Goal: Task Accomplishment & Management: Manage account settings

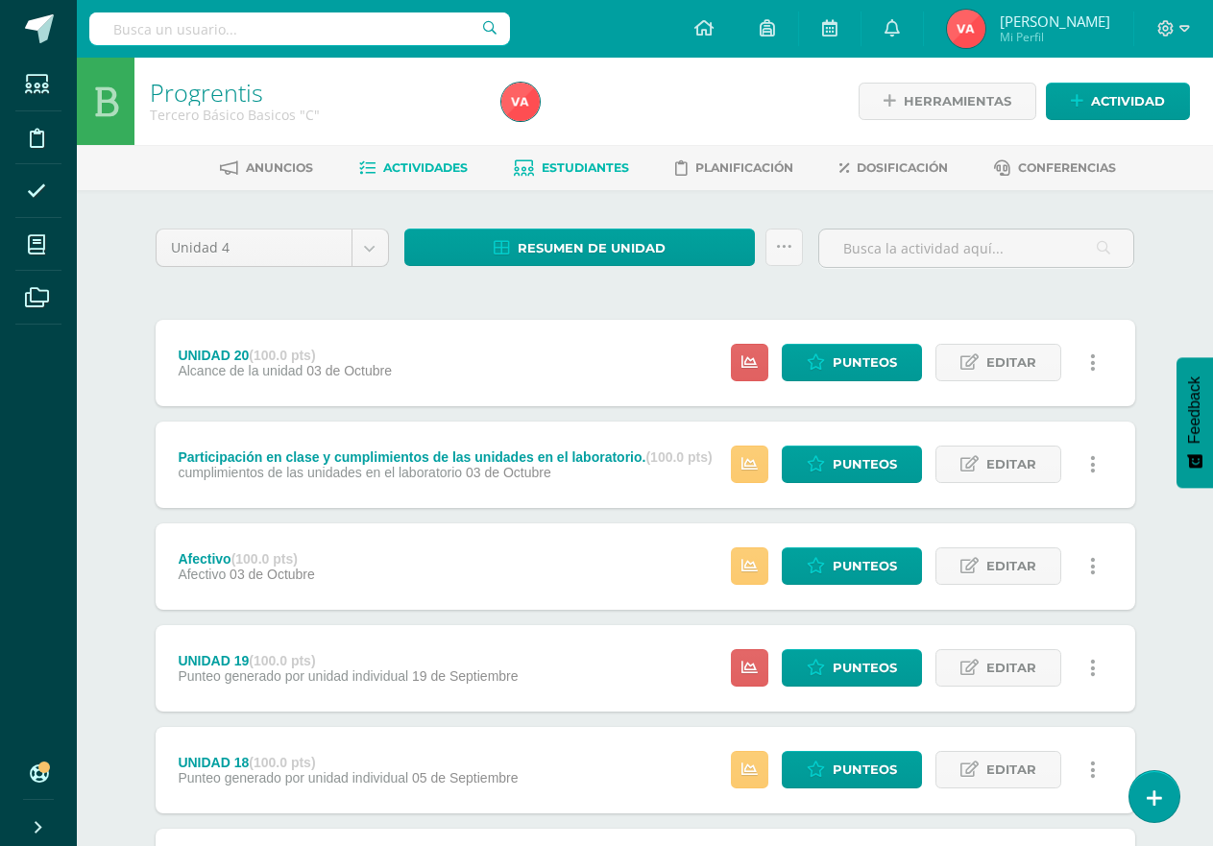
click at [605, 160] on span "Estudiantes" at bounding box center [585, 167] width 87 height 14
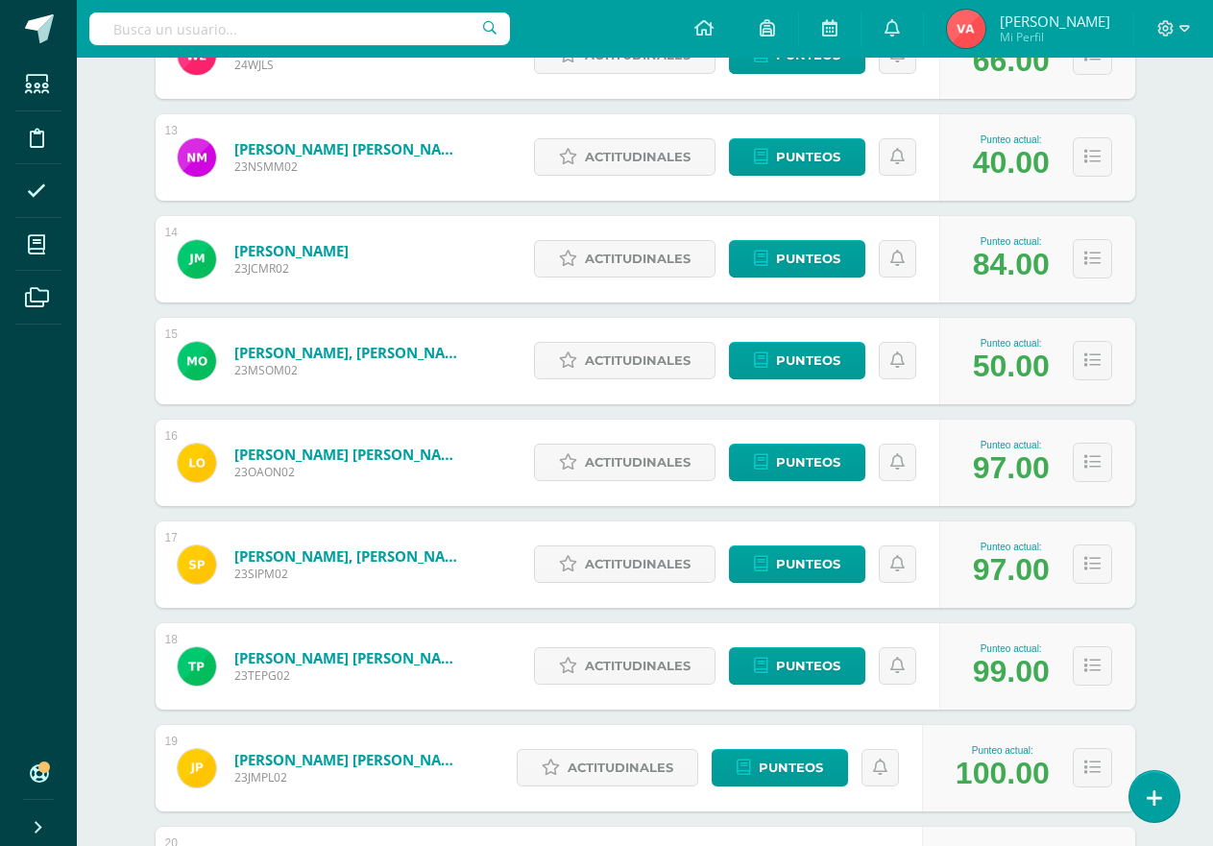
scroll to position [1560, 0]
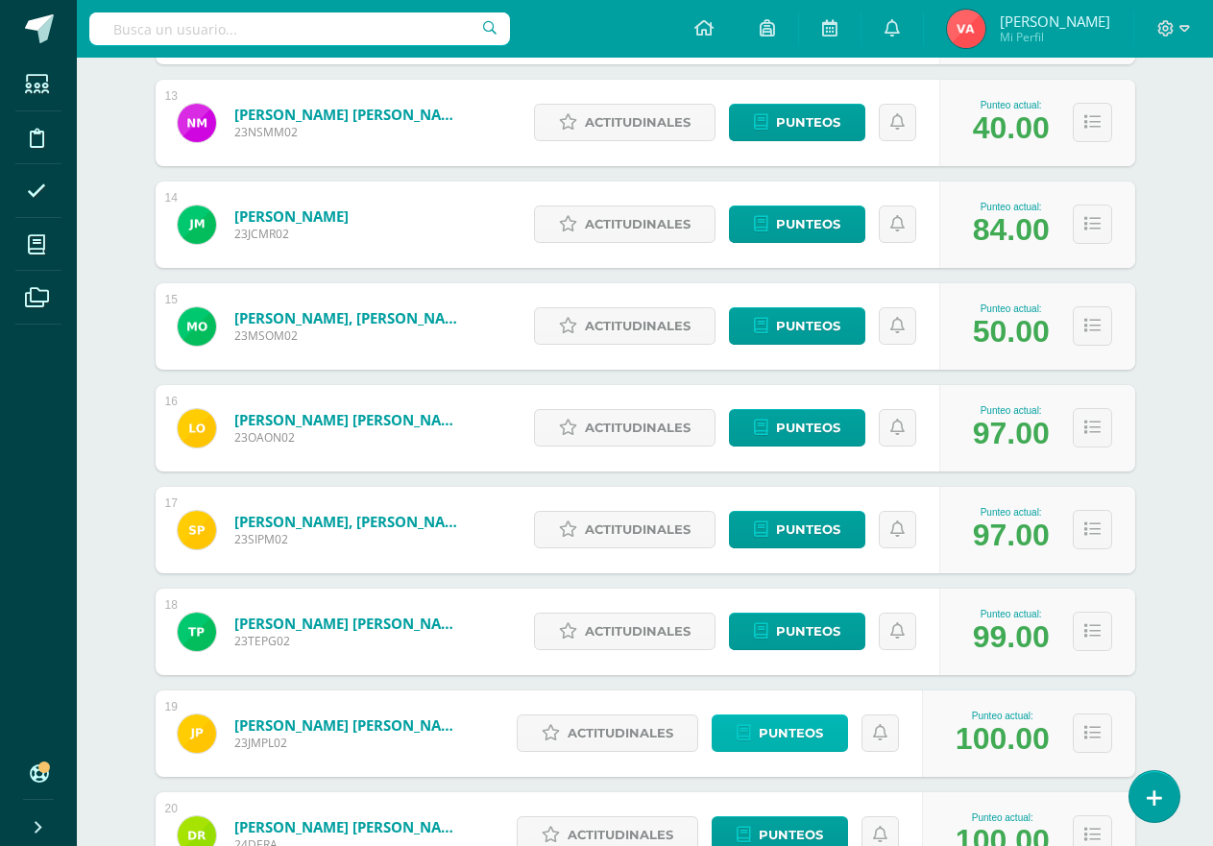
click at [790, 716] on span "Punteos" at bounding box center [791, 734] width 64 height 36
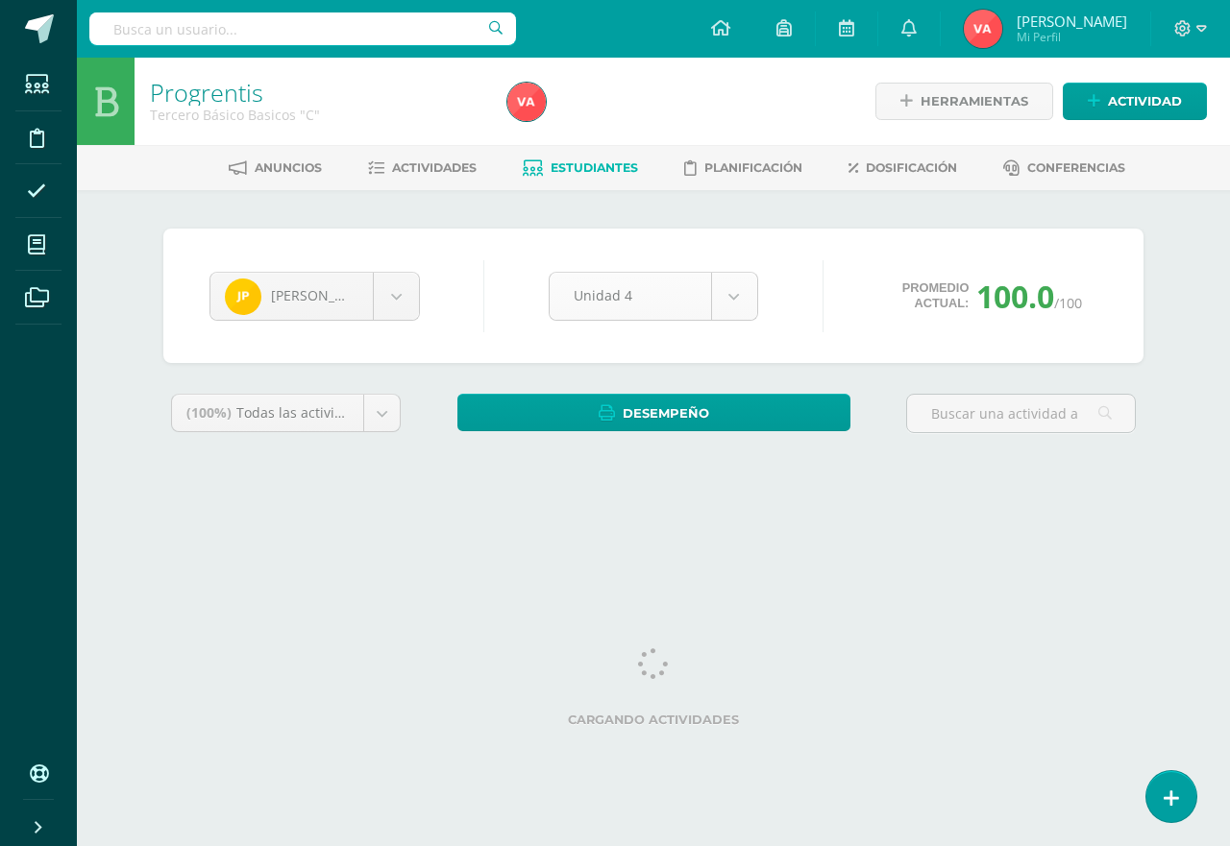
click at [732, 296] on body "Estudiantes Disciplina Asistencia Mis cursos Archivos Soporte Ayuda Reportar un…" at bounding box center [615, 259] width 1230 height 518
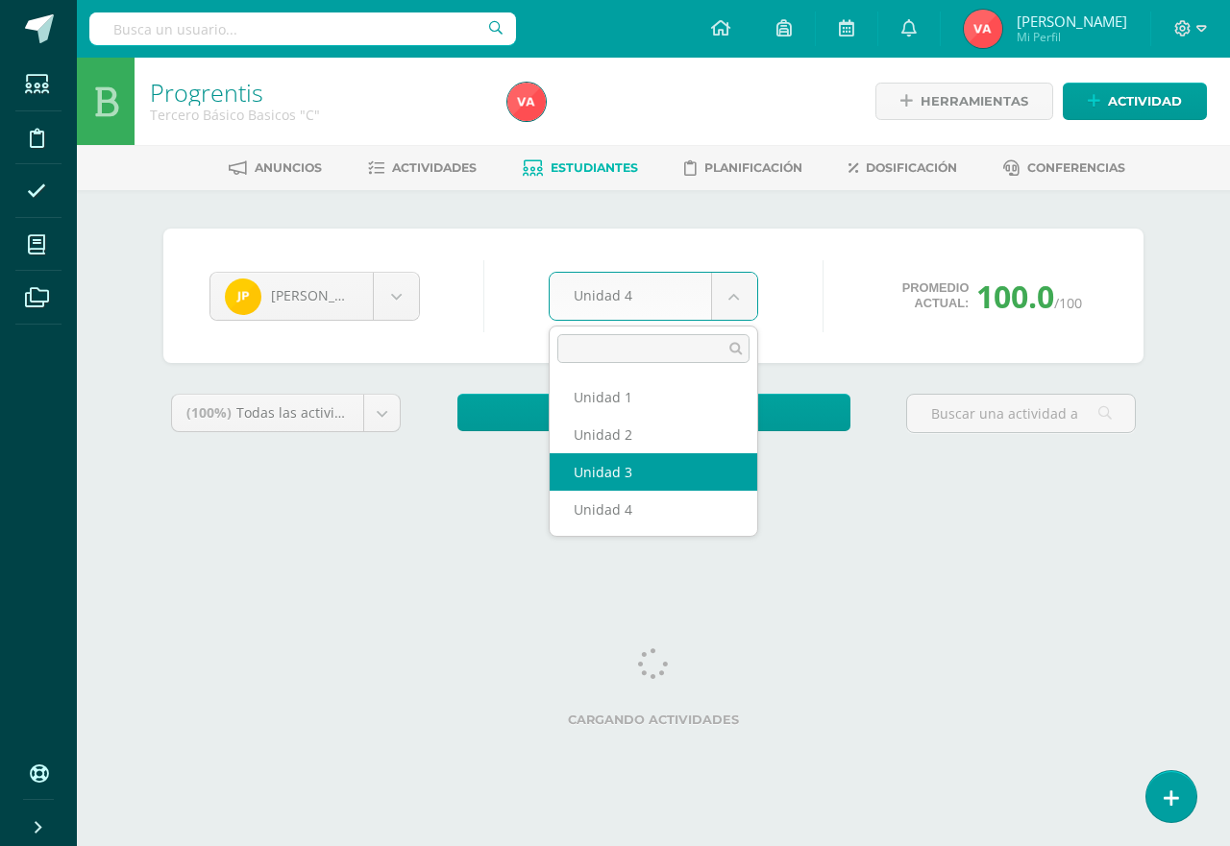
click at [698, 468] on div "Jorge Pineda Brandon Arriola Aura Barrios Andrea Buchi Evelyn Cordón Matias Dáv…" at bounding box center [653, 354] width 995 height 251
select select "Unidad 3"
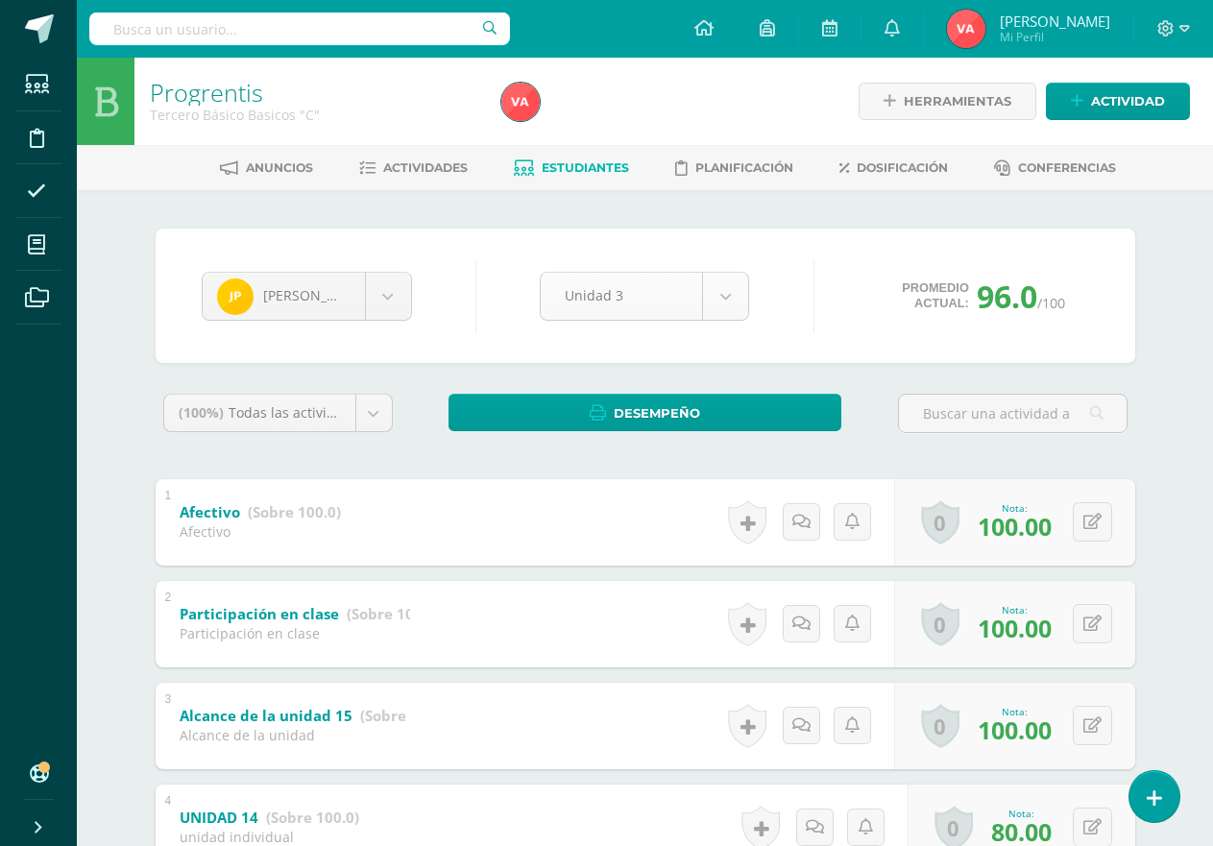
click at [731, 298] on body "Estudiantes Disciplina Asistencia Mis cursos Archivos Soporte Ayuda Reportar un…" at bounding box center [606, 703] width 1213 height 1406
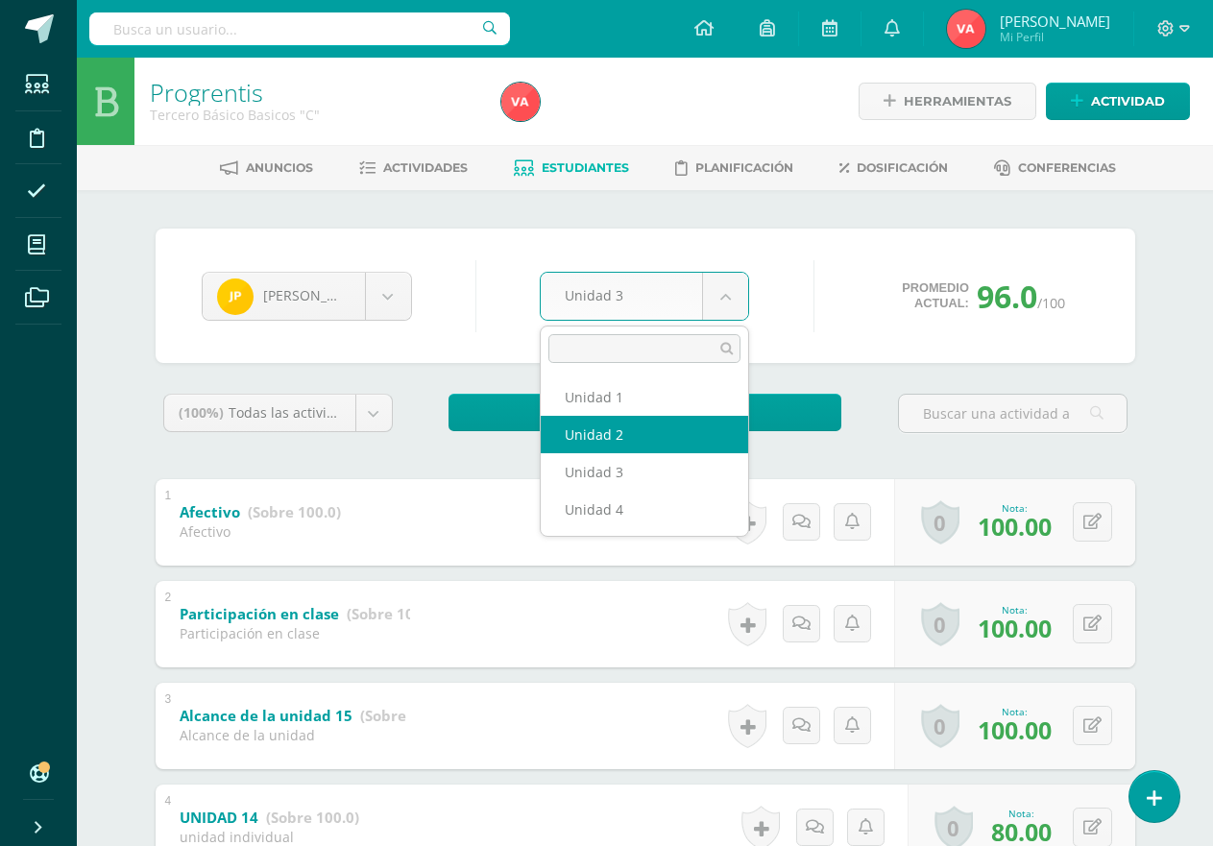
select select "Unidad 2"
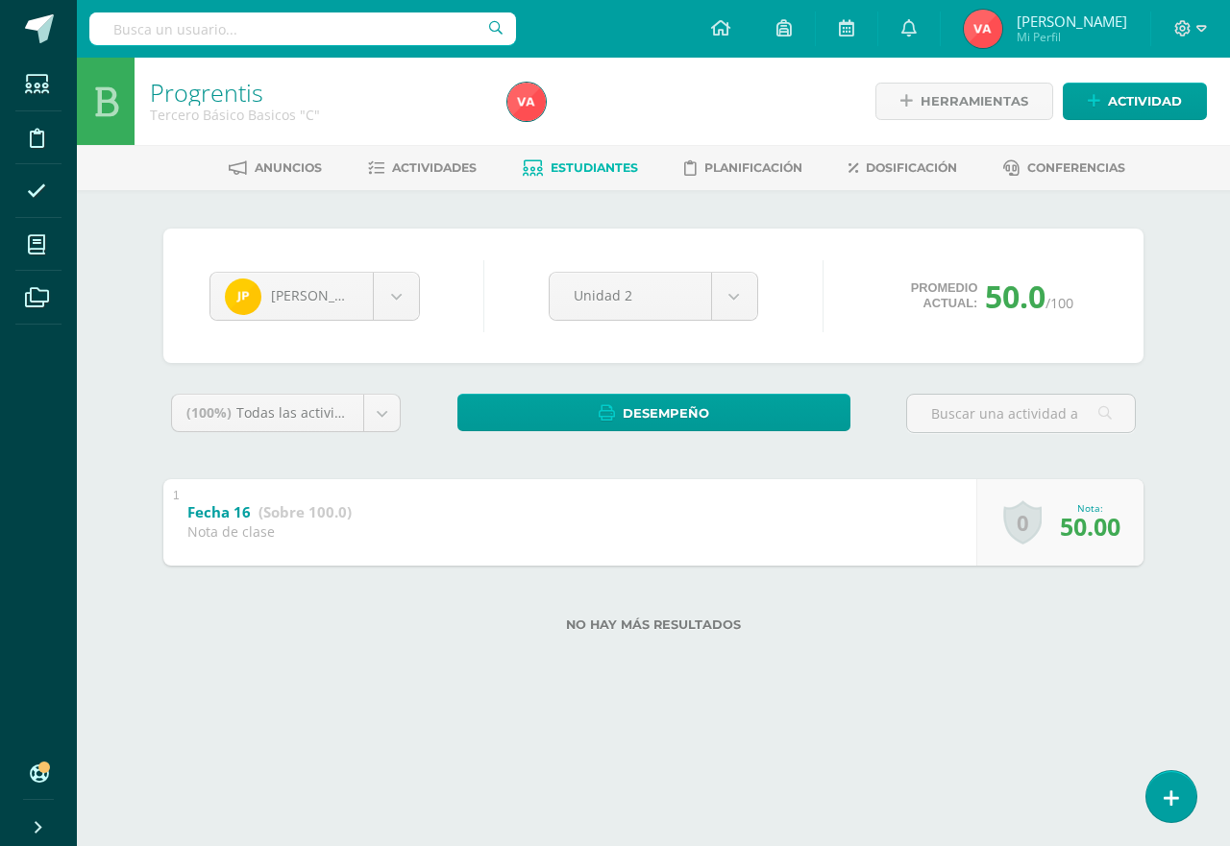
click at [1083, 525] on span "50.00" at bounding box center [1090, 526] width 61 height 33
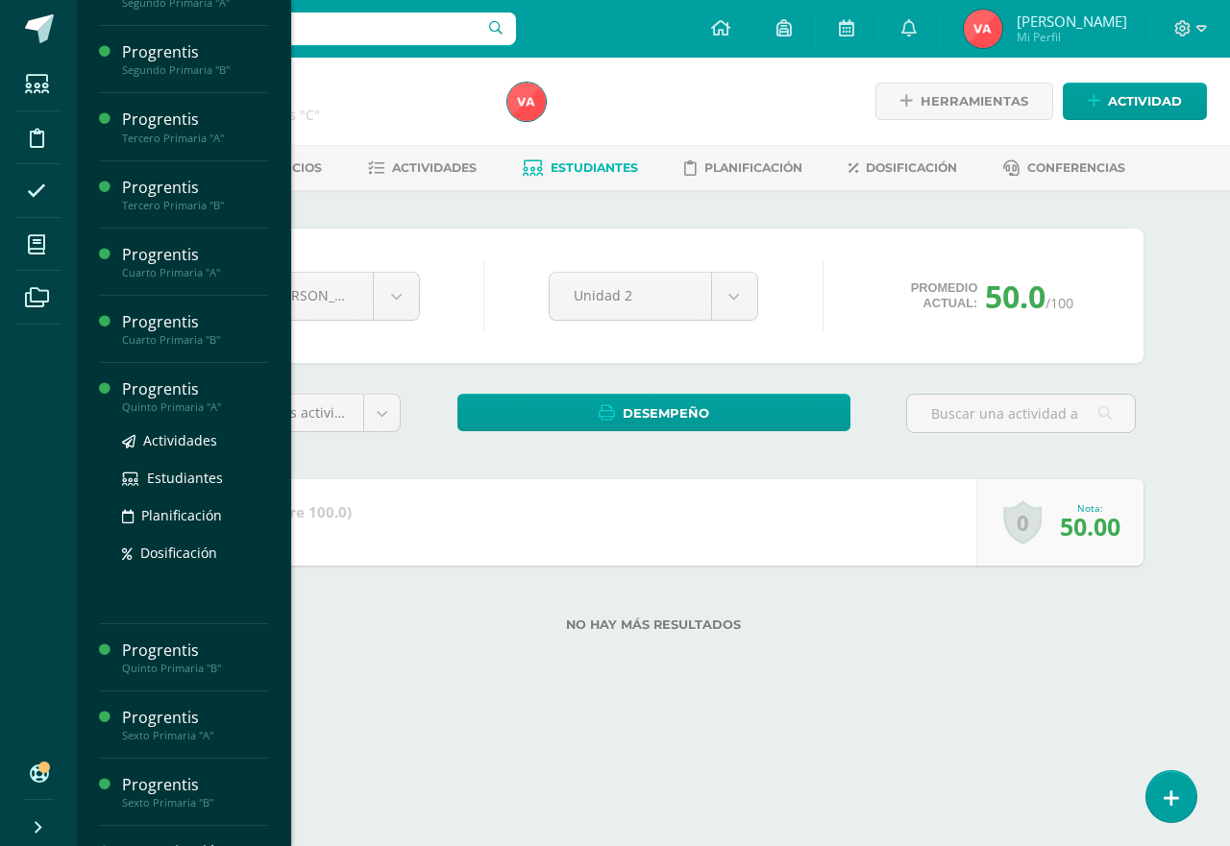
scroll to position [384, 0]
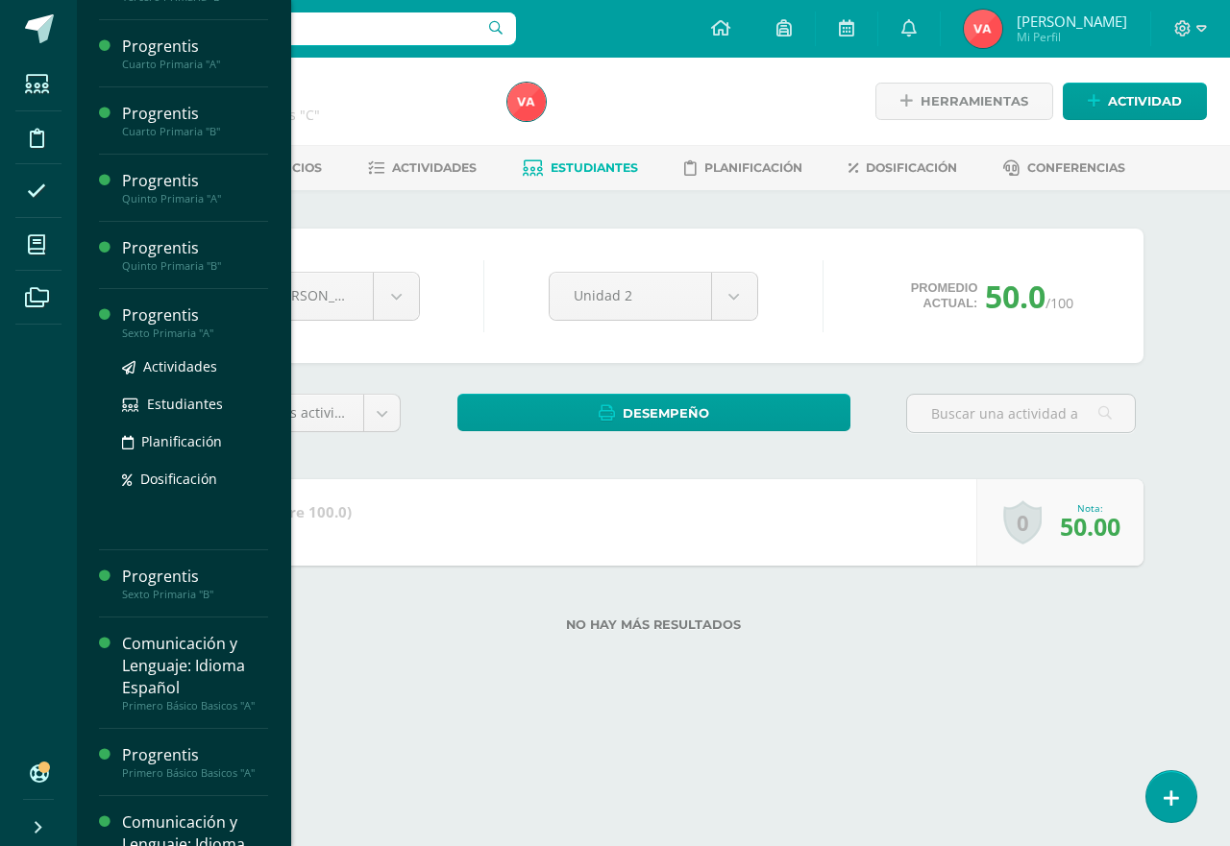
click at [183, 330] on div "Sexto Primaria "A"" at bounding box center [195, 333] width 146 height 13
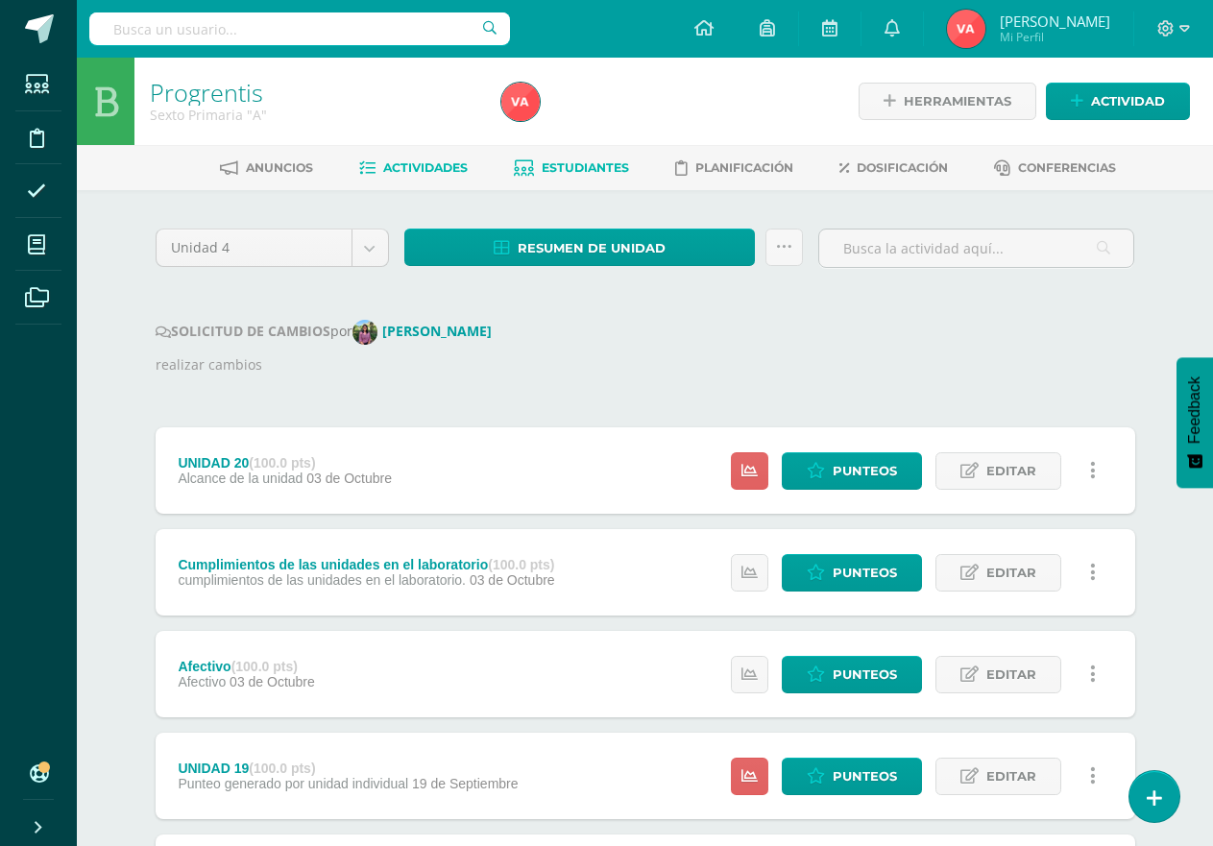
click at [582, 168] on span "Estudiantes" at bounding box center [585, 167] width 87 height 14
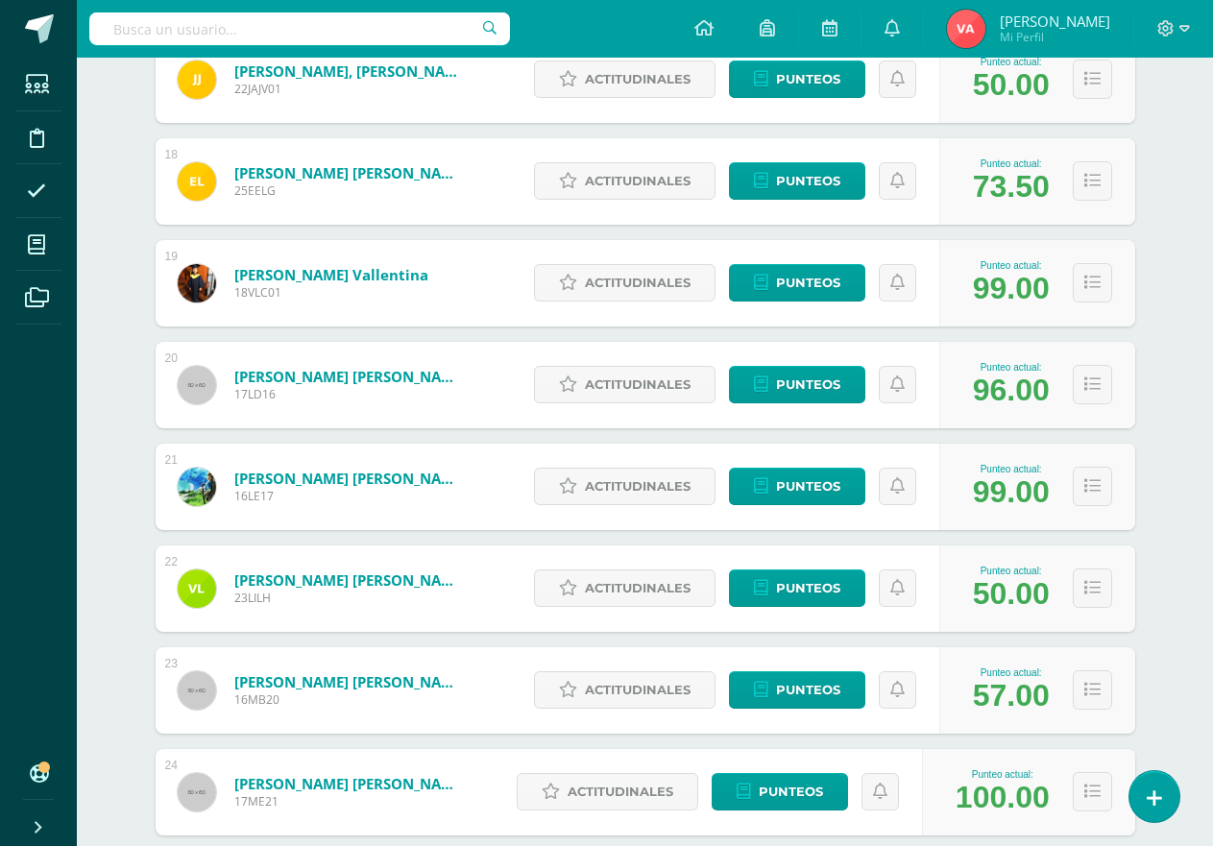
scroll to position [2040, 0]
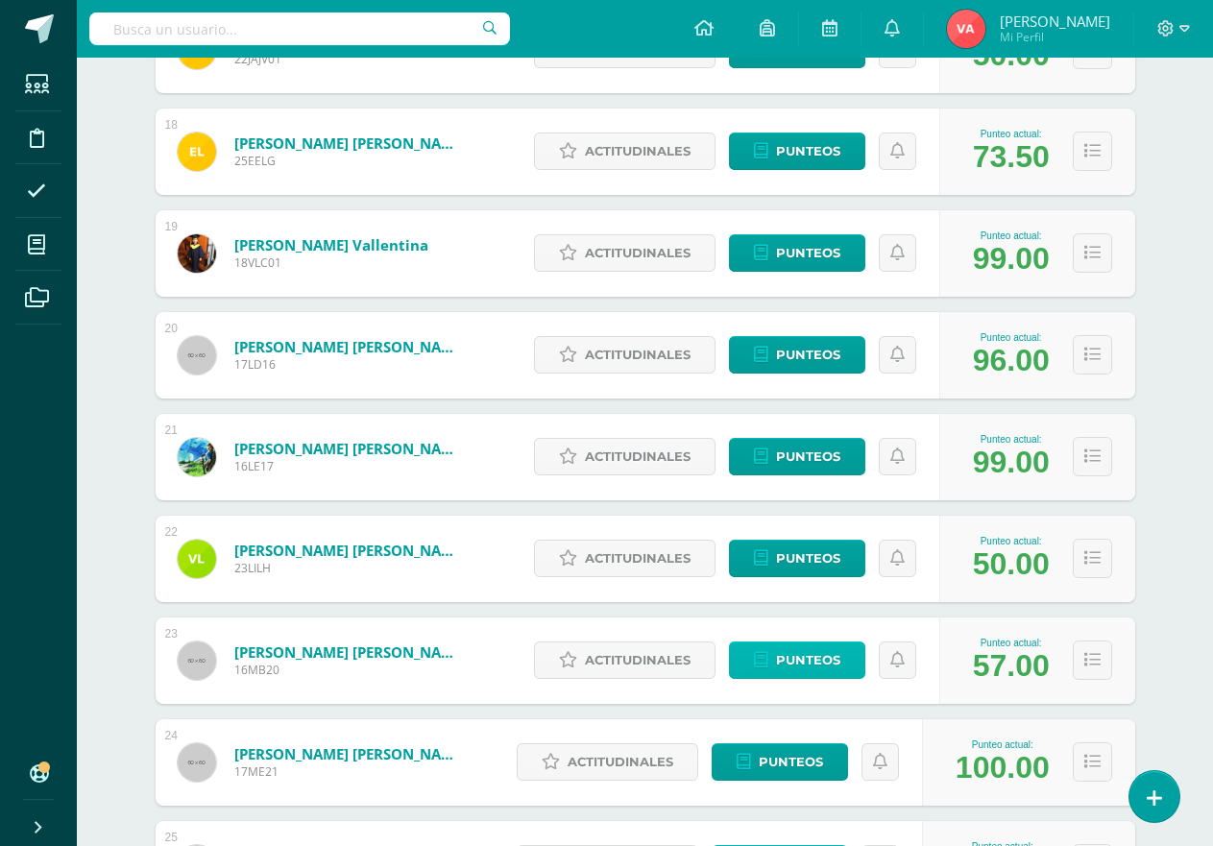
click at [809, 657] on span "Punteos" at bounding box center [808, 661] width 64 height 36
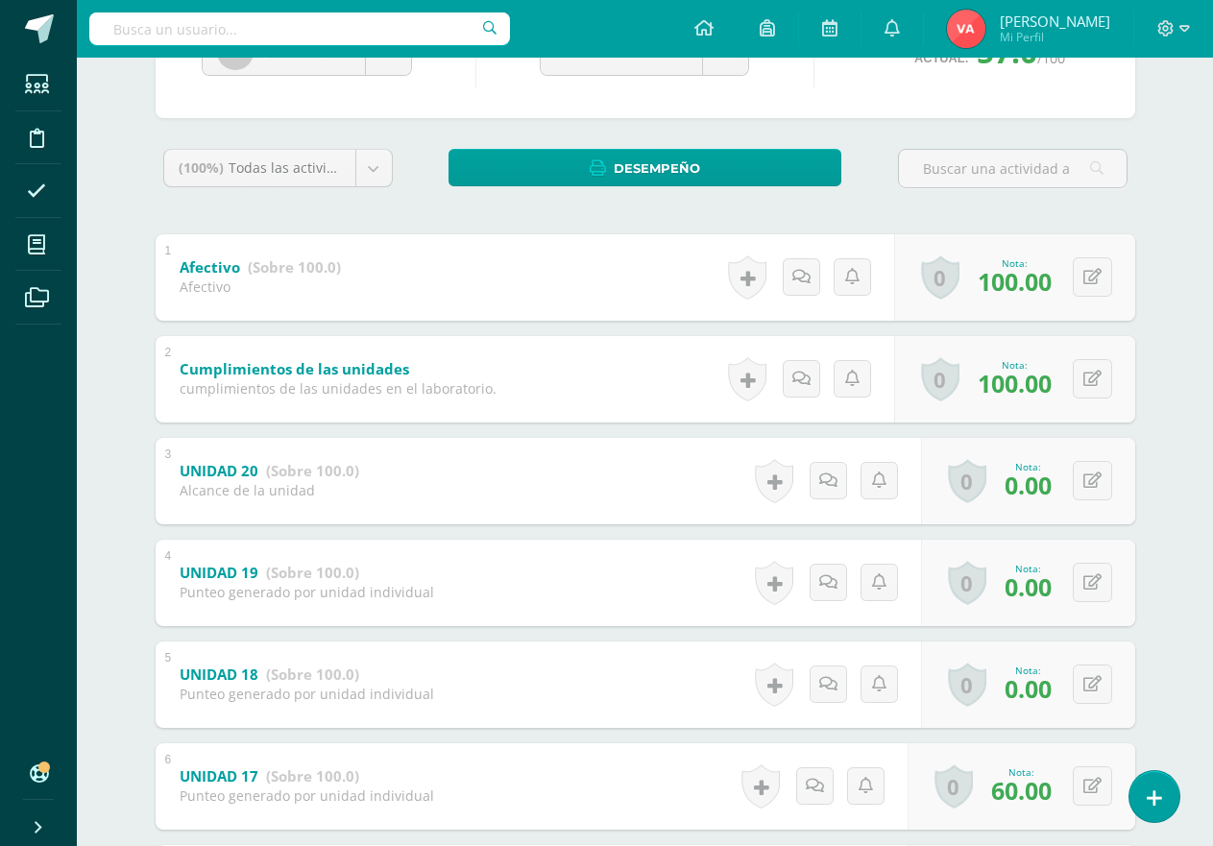
scroll to position [288, 0]
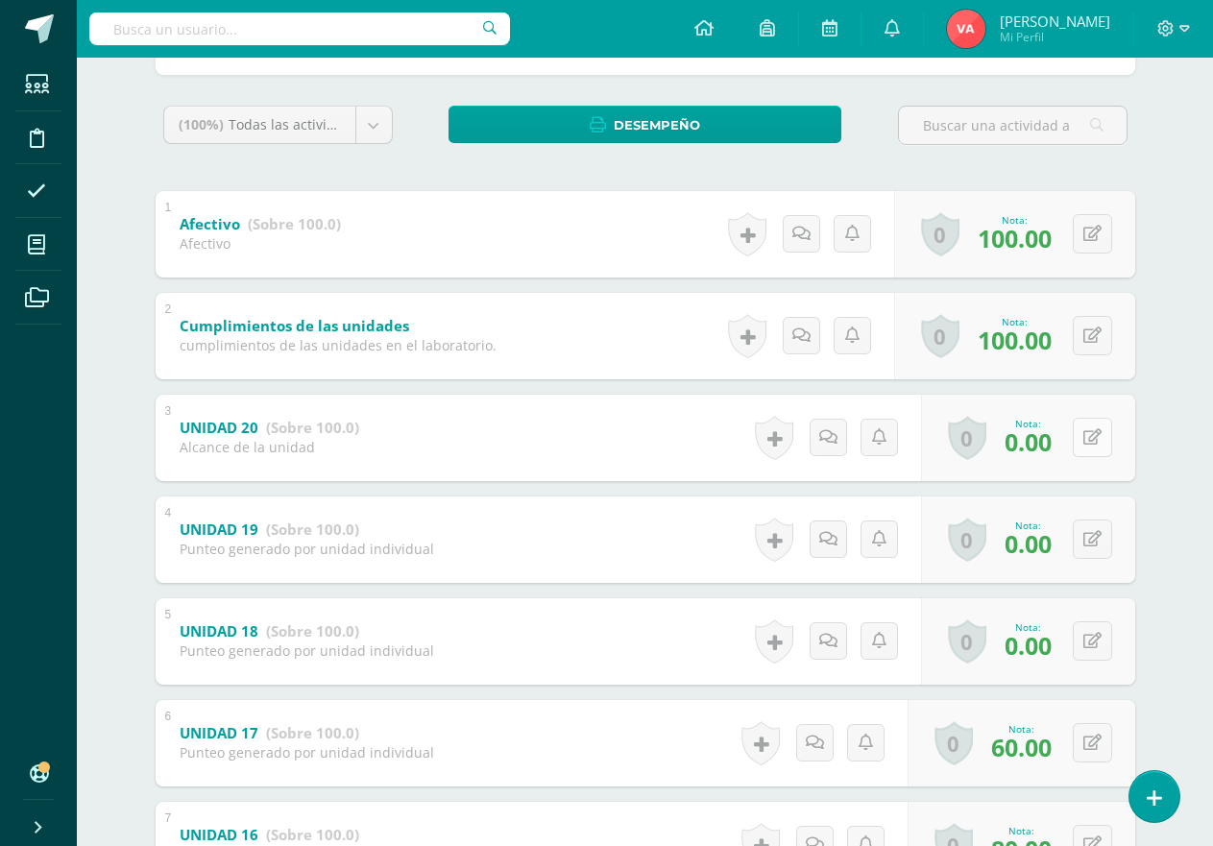
click at [1085, 427] on button at bounding box center [1092, 437] width 39 height 39
type input "100"
click at [1054, 445] on icon at bounding box center [1054, 444] width 17 height 16
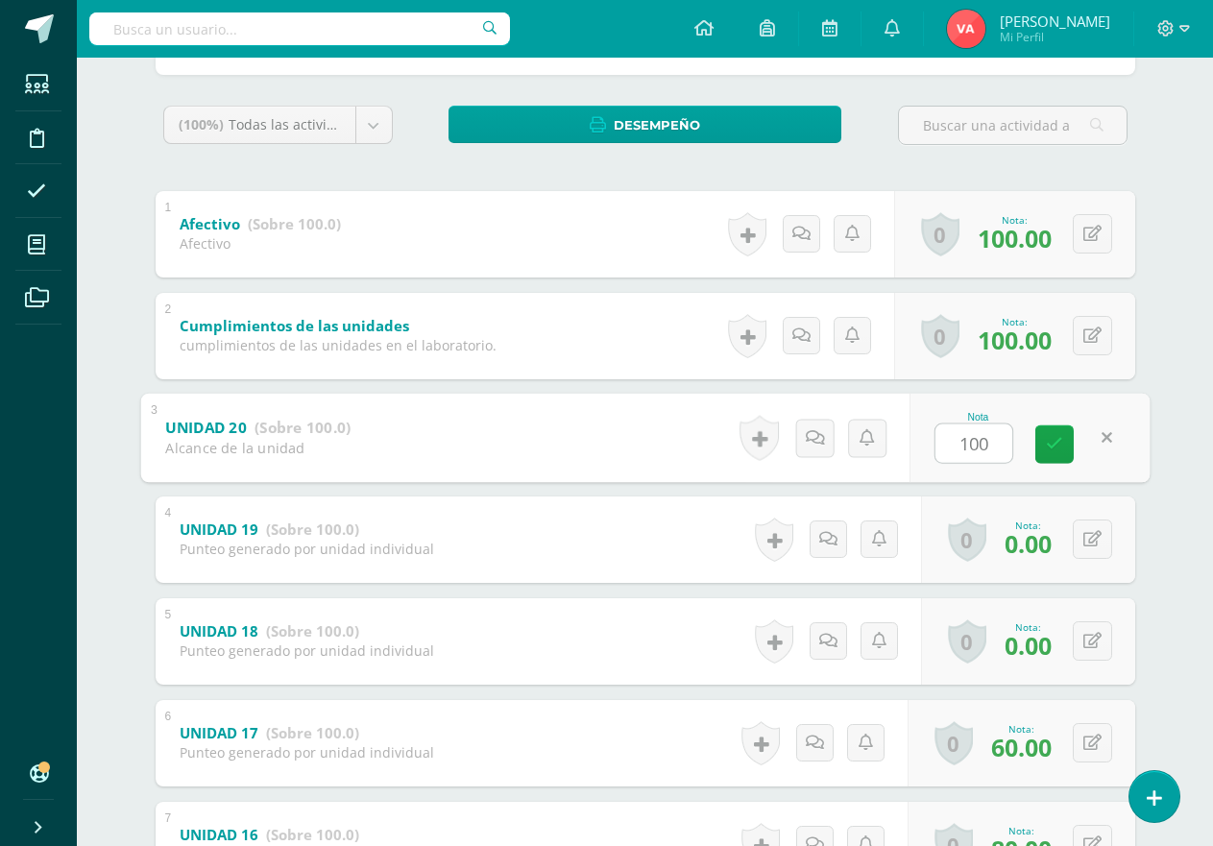
click at [1054, 445] on icon at bounding box center [1054, 444] width 17 height 16
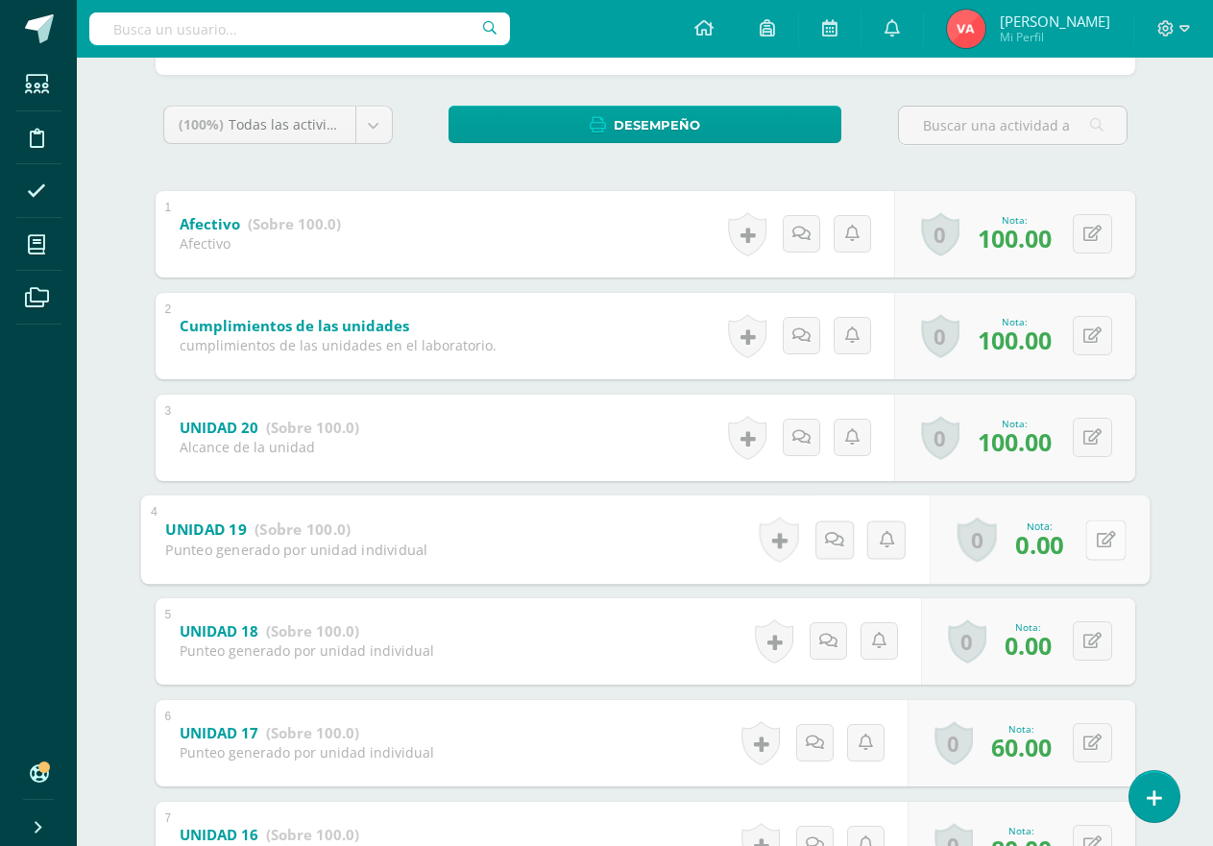
click at [1096, 543] on icon at bounding box center [1105, 539] width 19 height 16
type input "80"
click at [1086, 643] on icon at bounding box center [1093, 641] width 18 height 16
click at [1087, 643] on icon at bounding box center [1093, 641] width 18 height 16
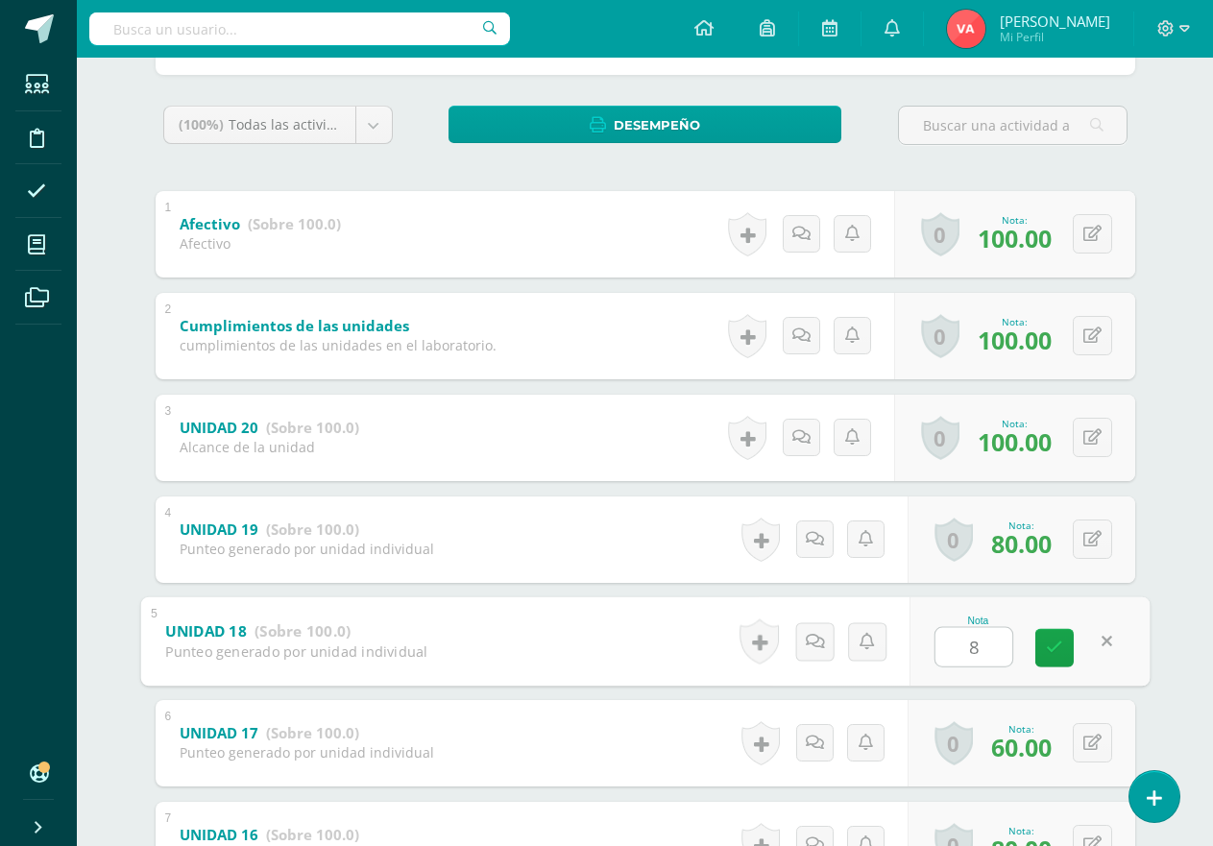
type input "80"
click at [1052, 647] on icon at bounding box center [1054, 648] width 17 height 16
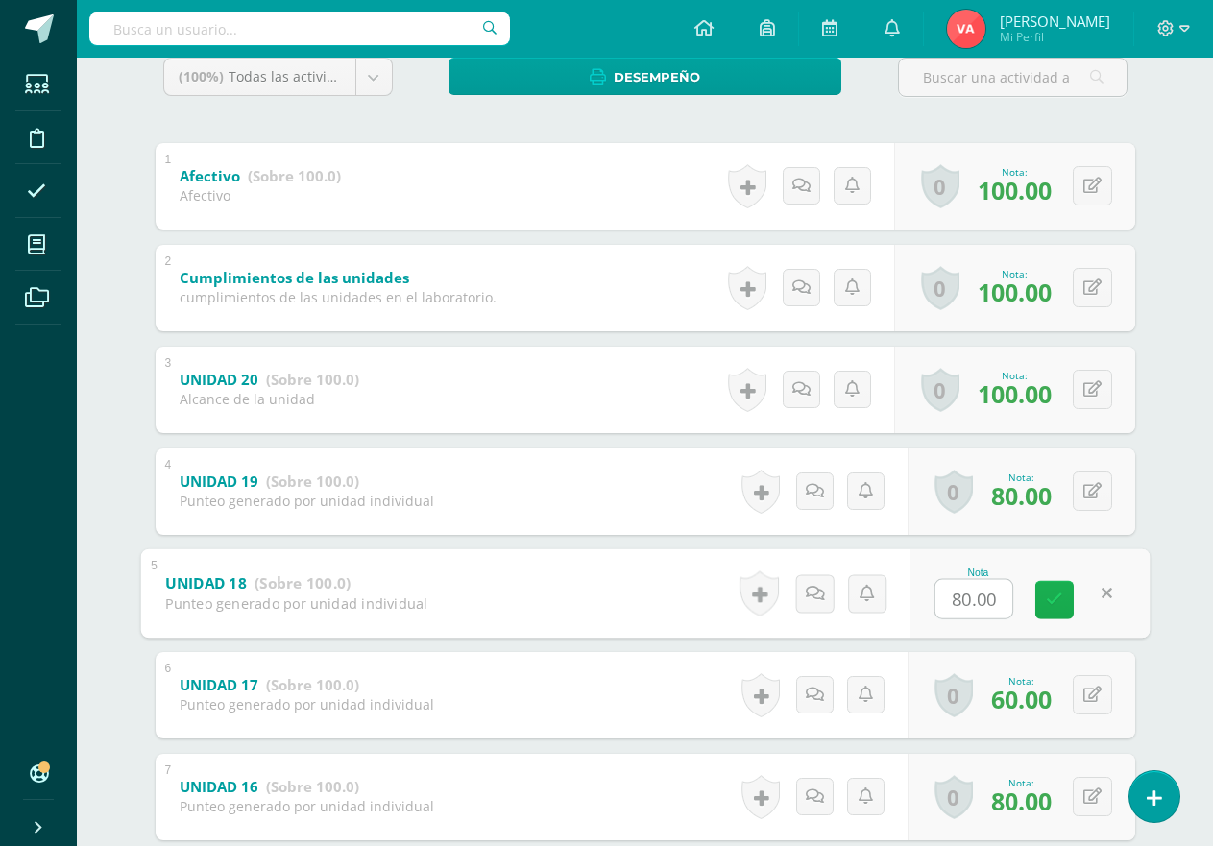
scroll to position [384, 0]
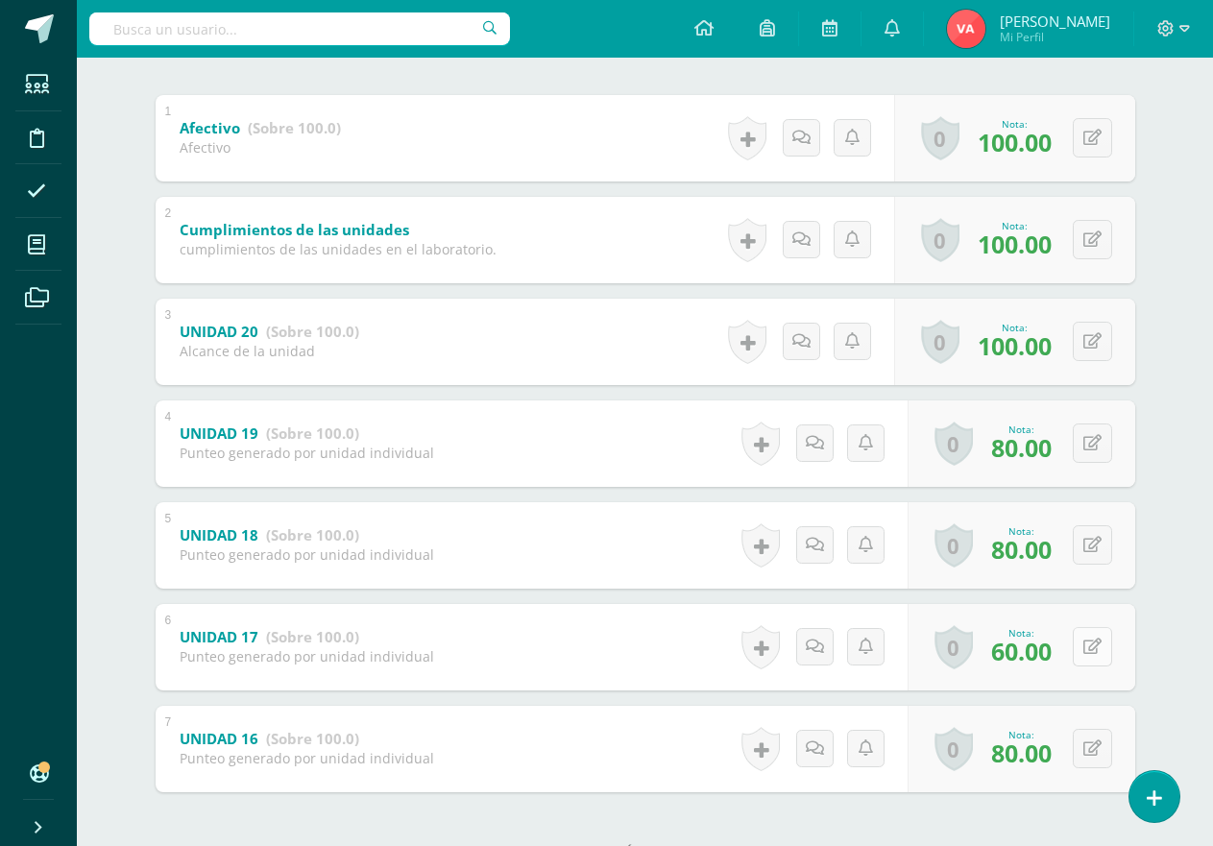
click at [1088, 652] on icon at bounding box center [1093, 647] width 18 height 16
type input "80"
click at [1051, 650] on icon at bounding box center [1054, 654] width 17 height 16
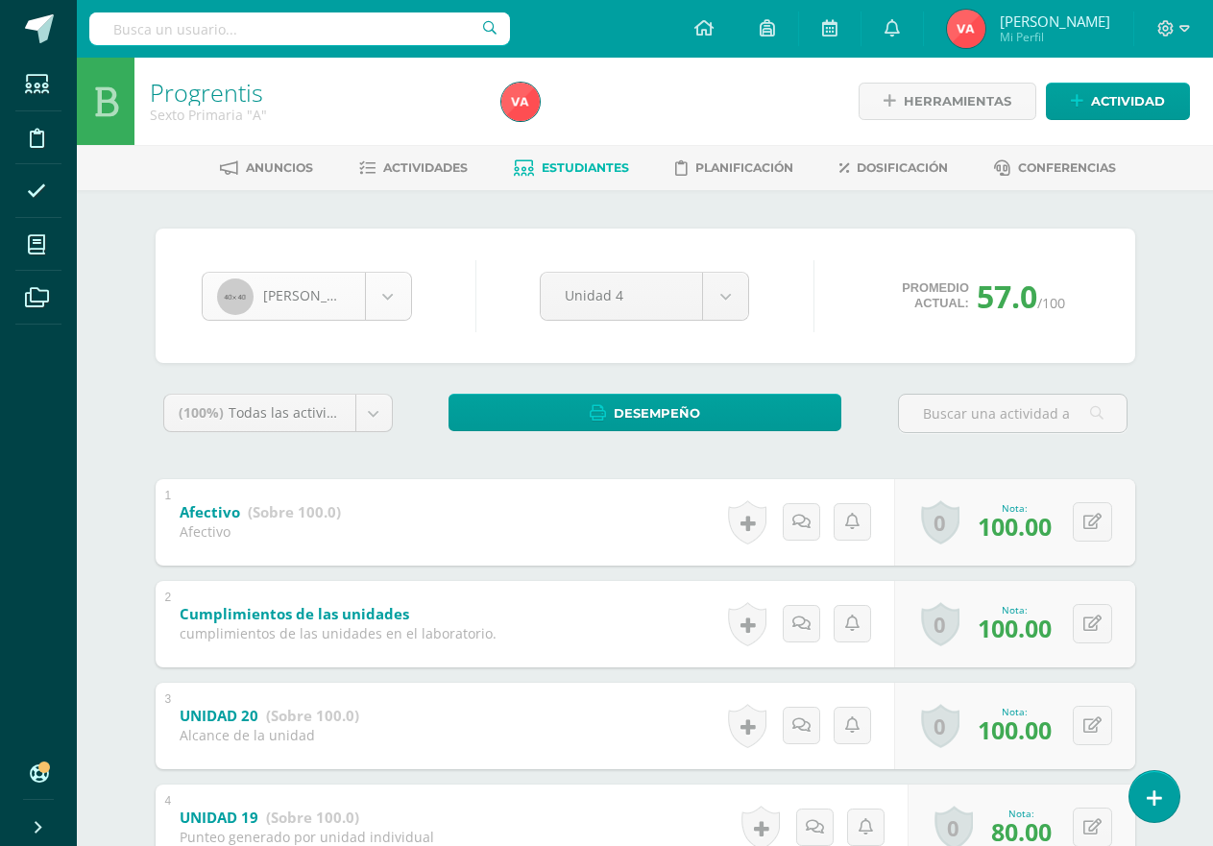
click at [384, 294] on body "Estudiantes Disciplina Asistencia Mis cursos Archivos Soporte Ayuda Reportar un…" at bounding box center [606, 652] width 1213 height 1304
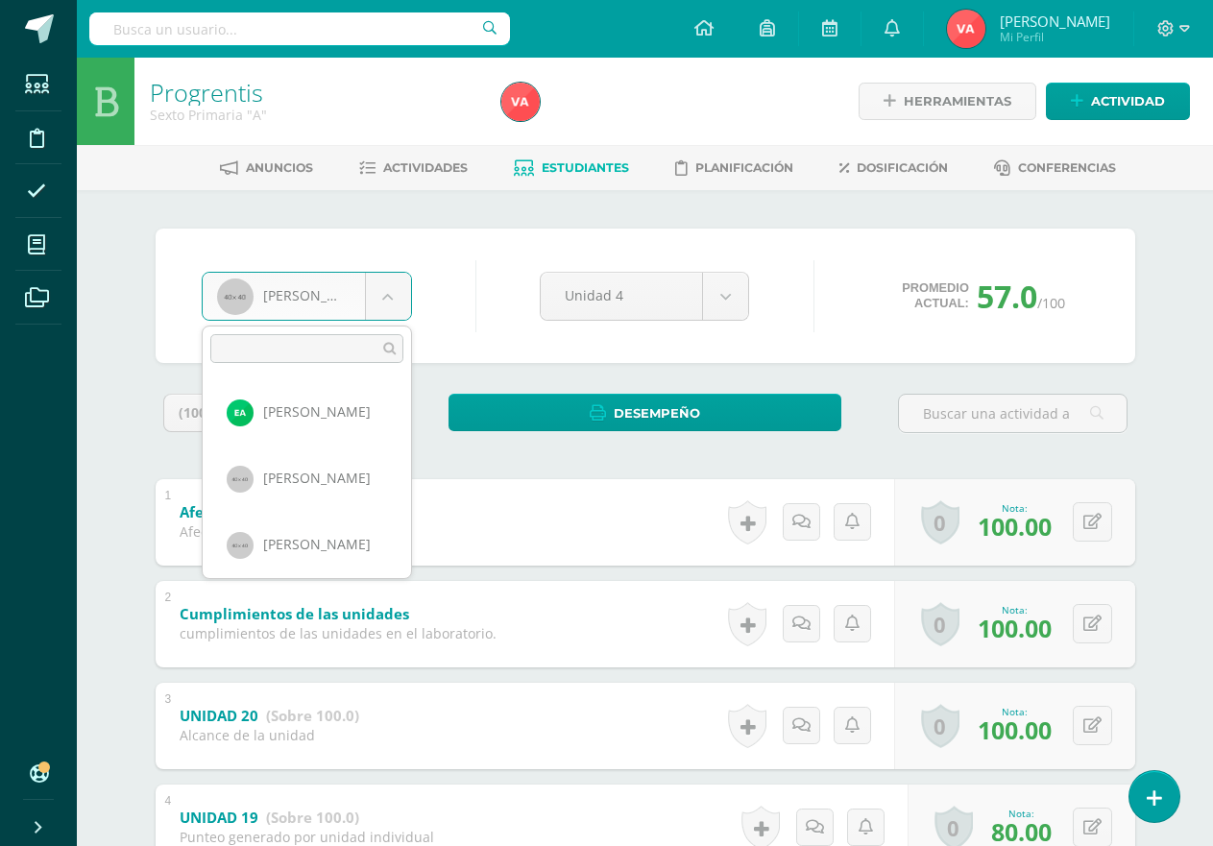
scroll to position [1325, 0]
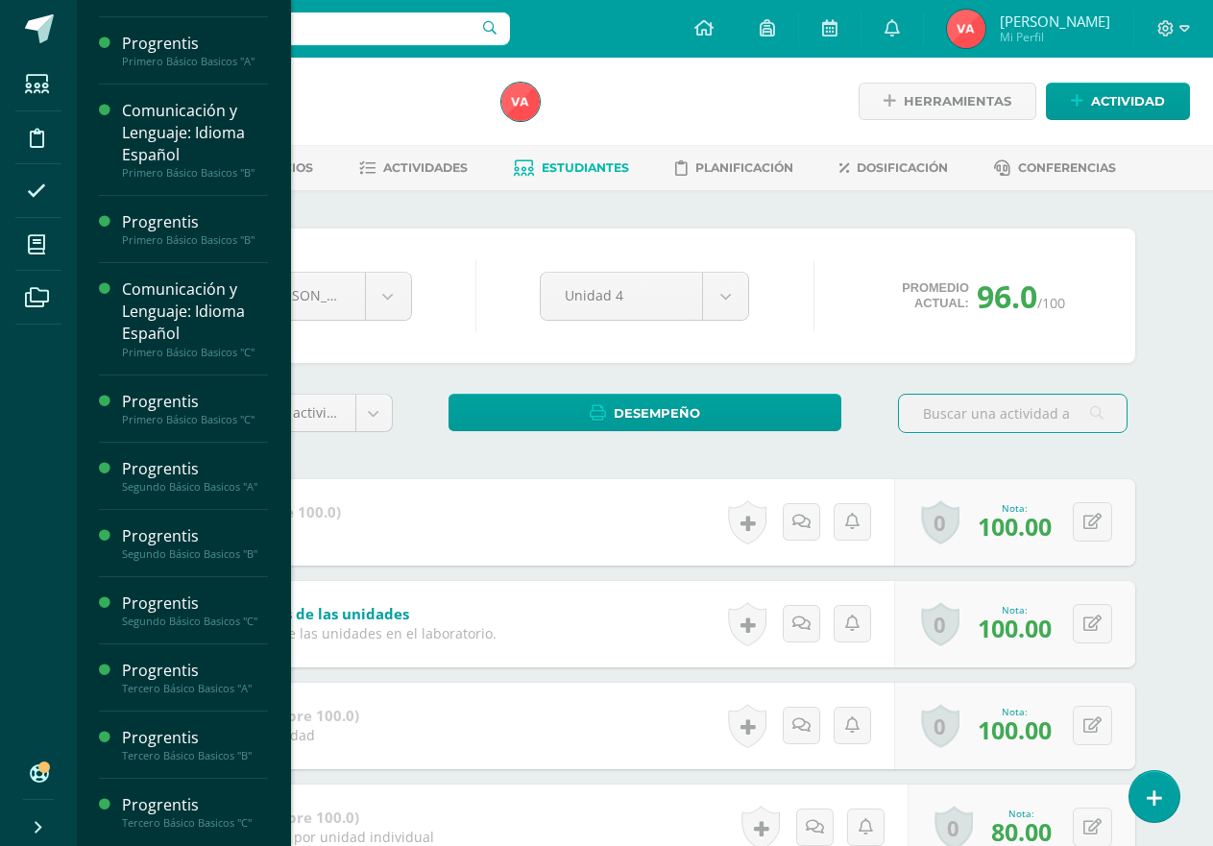
scroll to position [1092, 0]
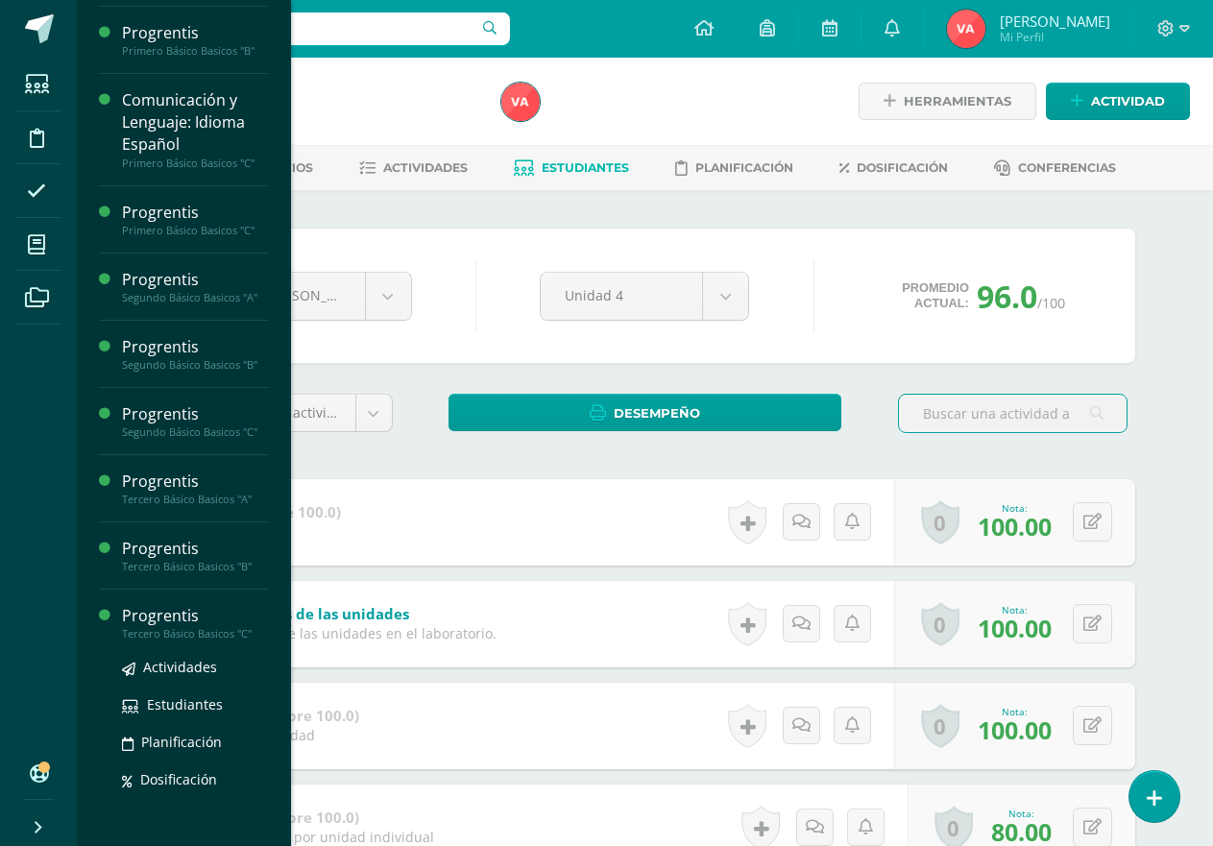
click at [224, 615] on div "Progrentis" at bounding box center [195, 616] width 146 height 22
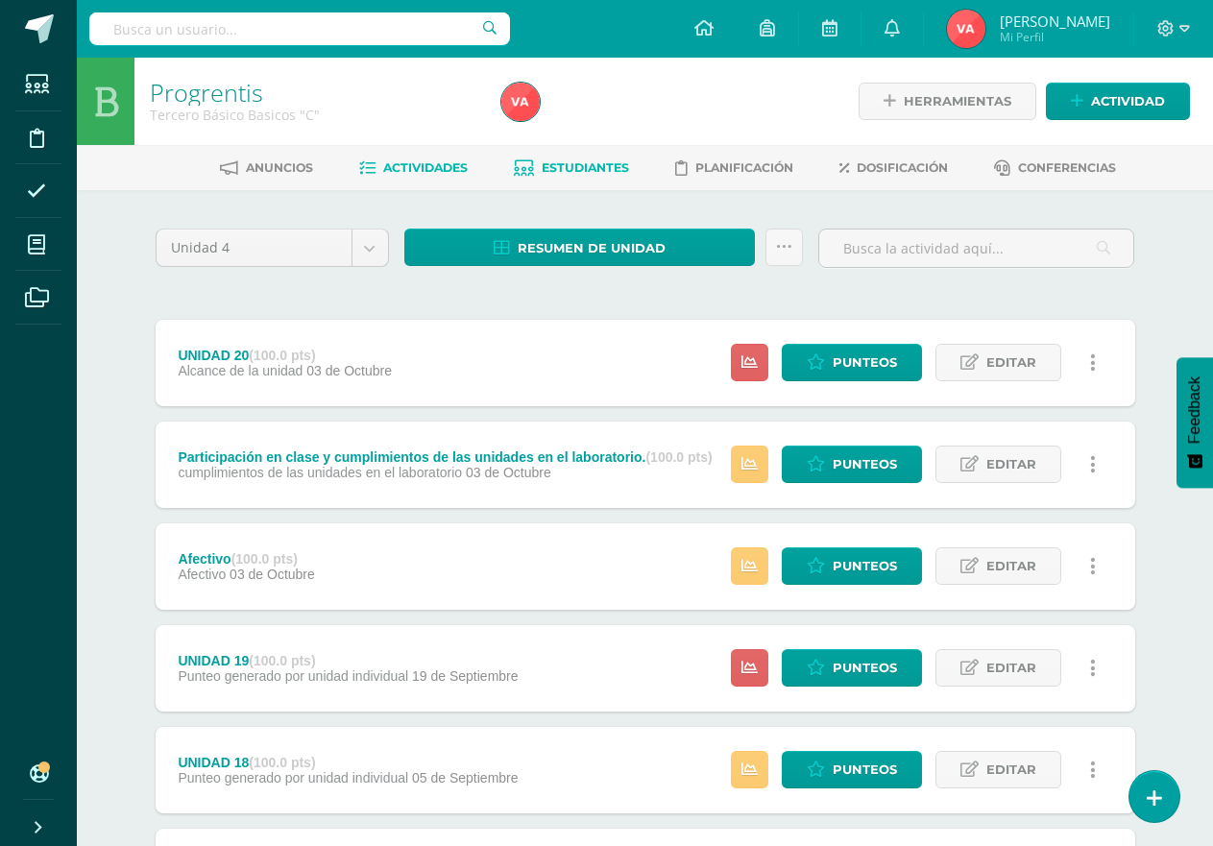
click at [593, 167] on span "Estudiantes" at bounding box center [585, 167] width 87 height 14
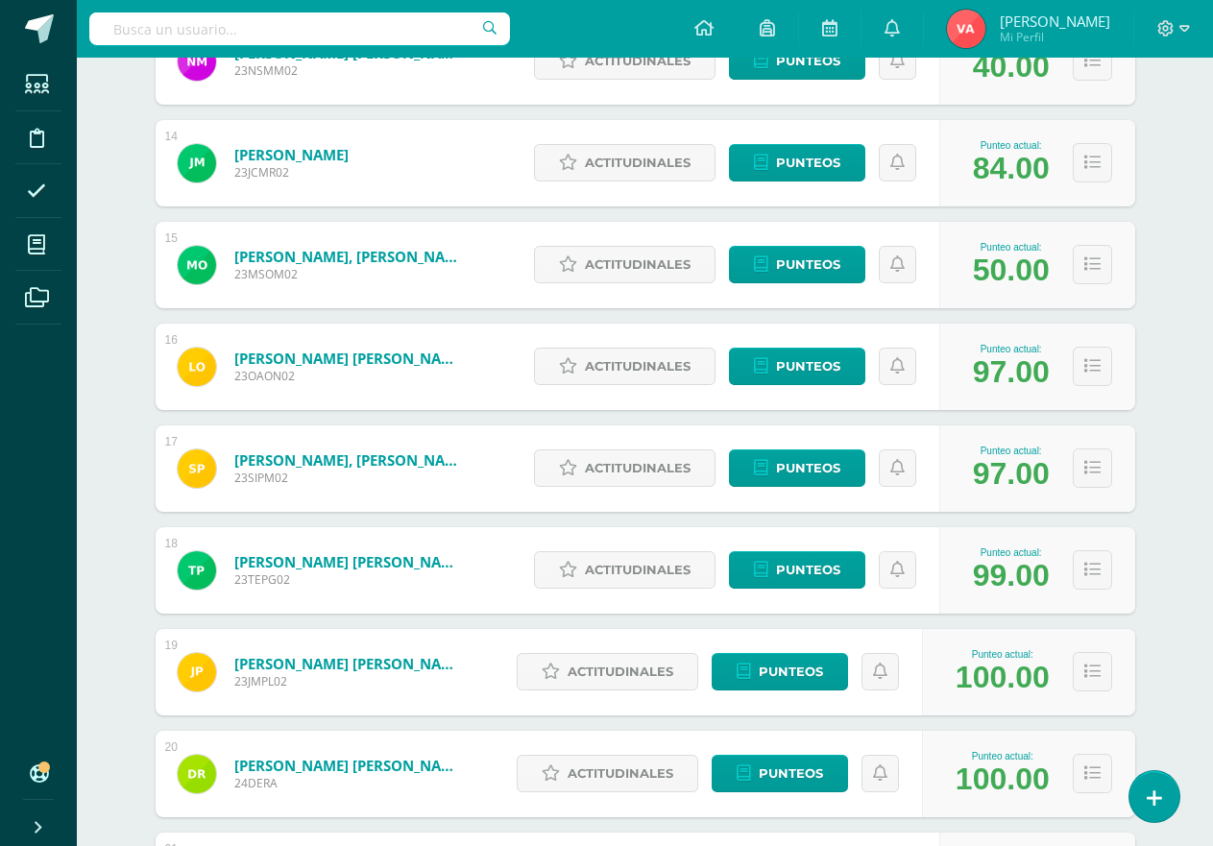
scroll to position [1656, 0]
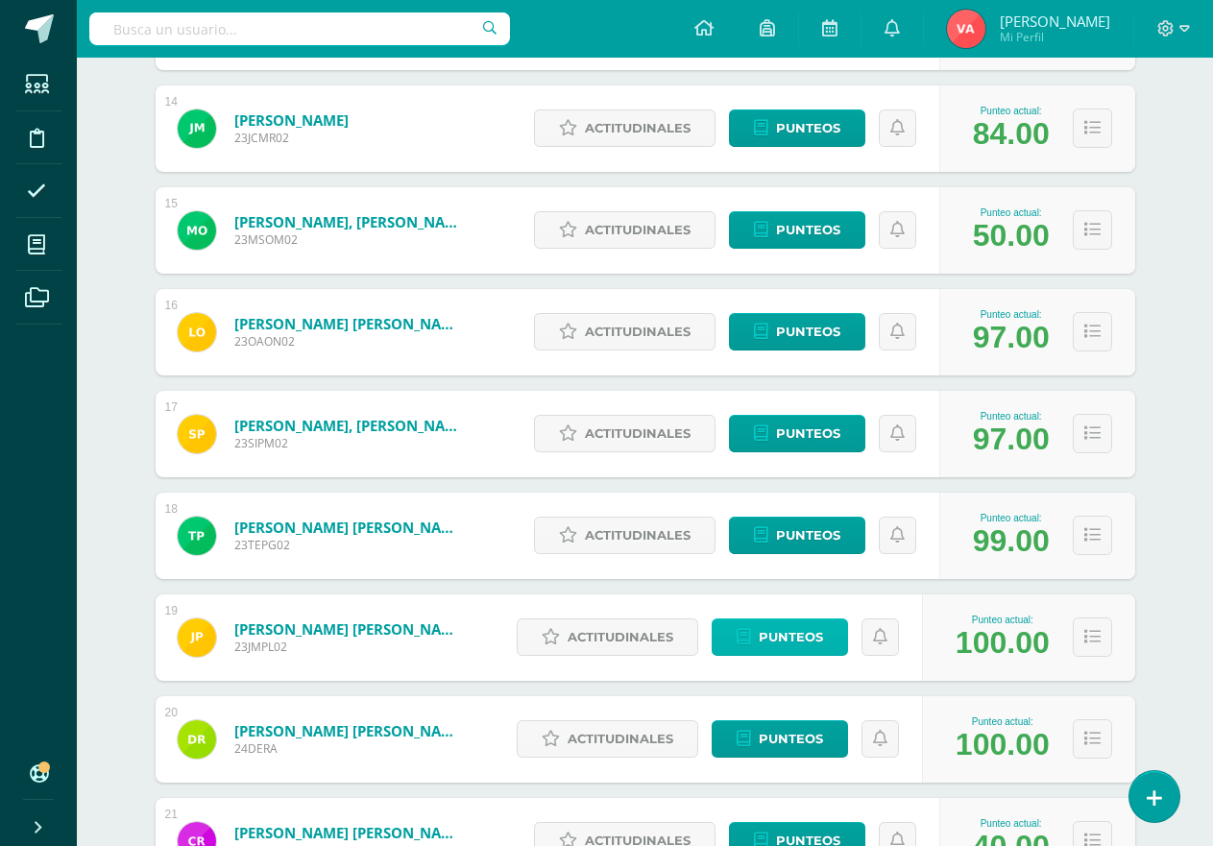
click at [796, 638] on span "Punteos" at bounding box center [791, 638] width 64 height 36
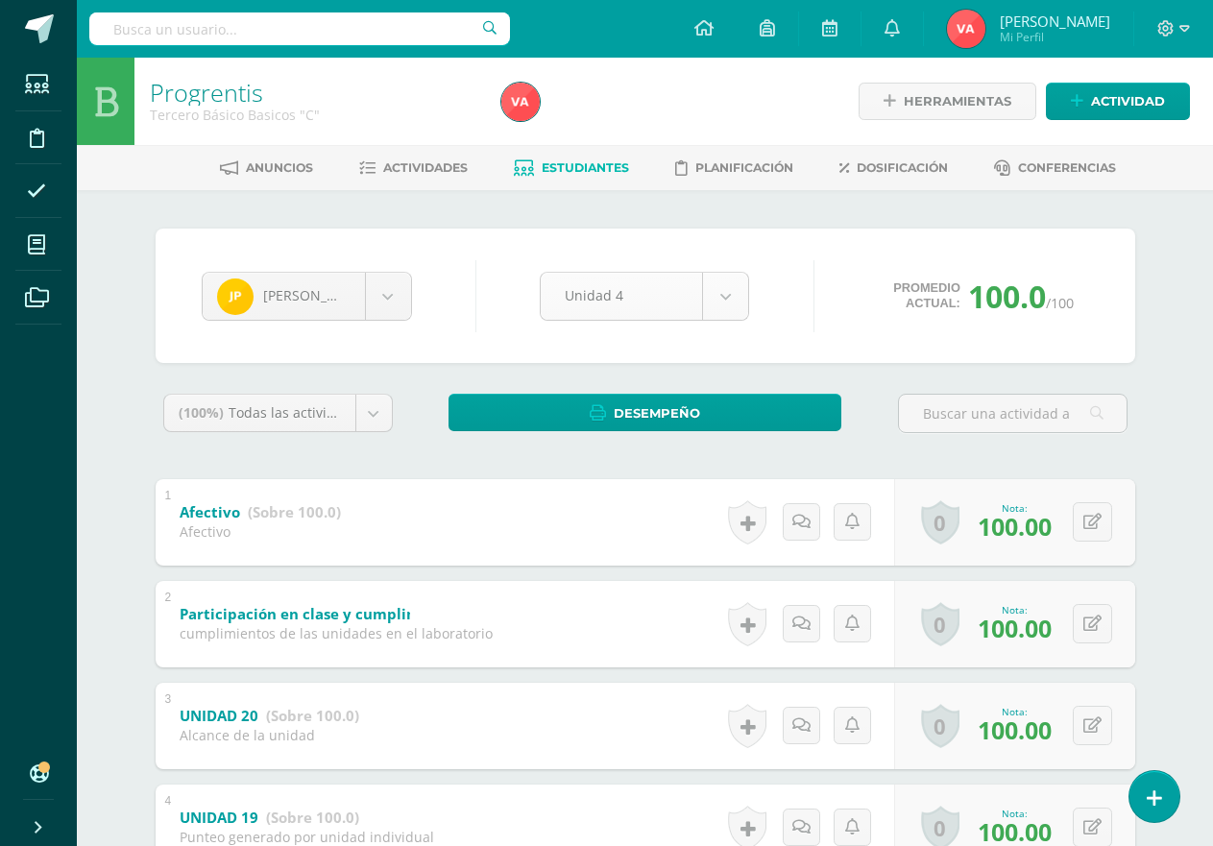
click at [729, 295] on body "Estudiantes Disciplina Asistencia Mis cursos Archivos Soporte Ayuda Reportar un…" at bounding box center [606, 652] width 1213 height 1304
click at [724, 296] on body "Estudiantes Disciplina Asistencia Mis cursos Archivos Soporte Ayuda Reportar un…" at bounding box center [606, 652] width 1213 height 1304
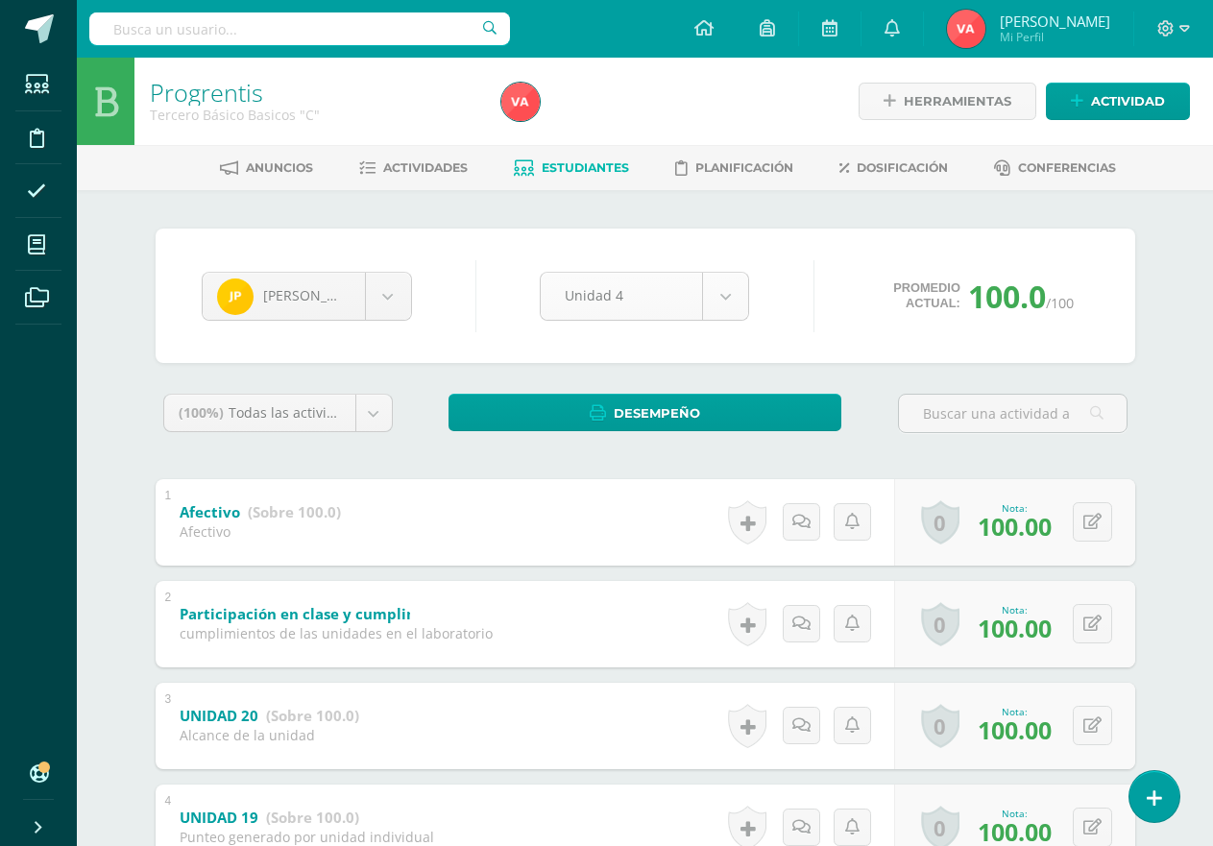
click at [724, 296] on body "Estudiantes Disciplina Asistencia Mis cursos Archivos Soporte Ayuda Reportar un…" at bounding box center [606, 652] width 1213 height 1304
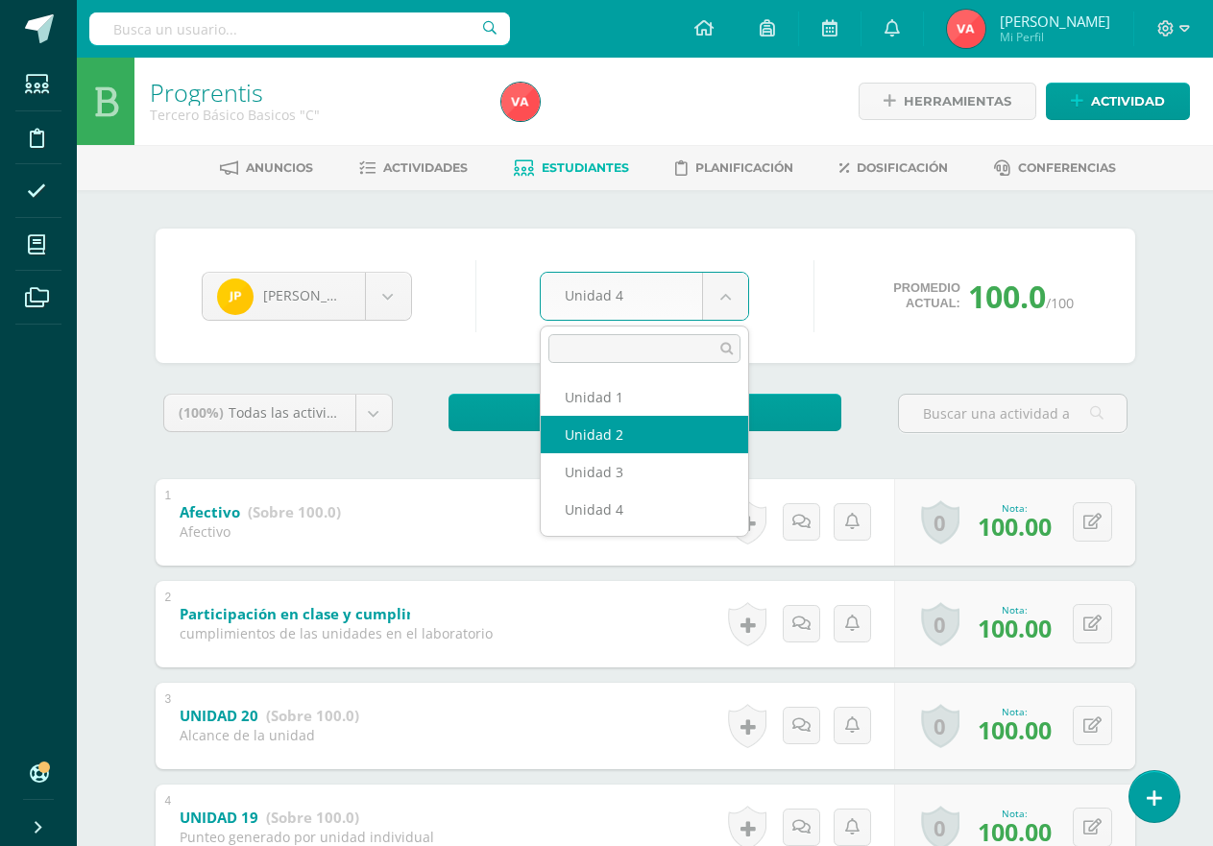
select select "Unidad 2"
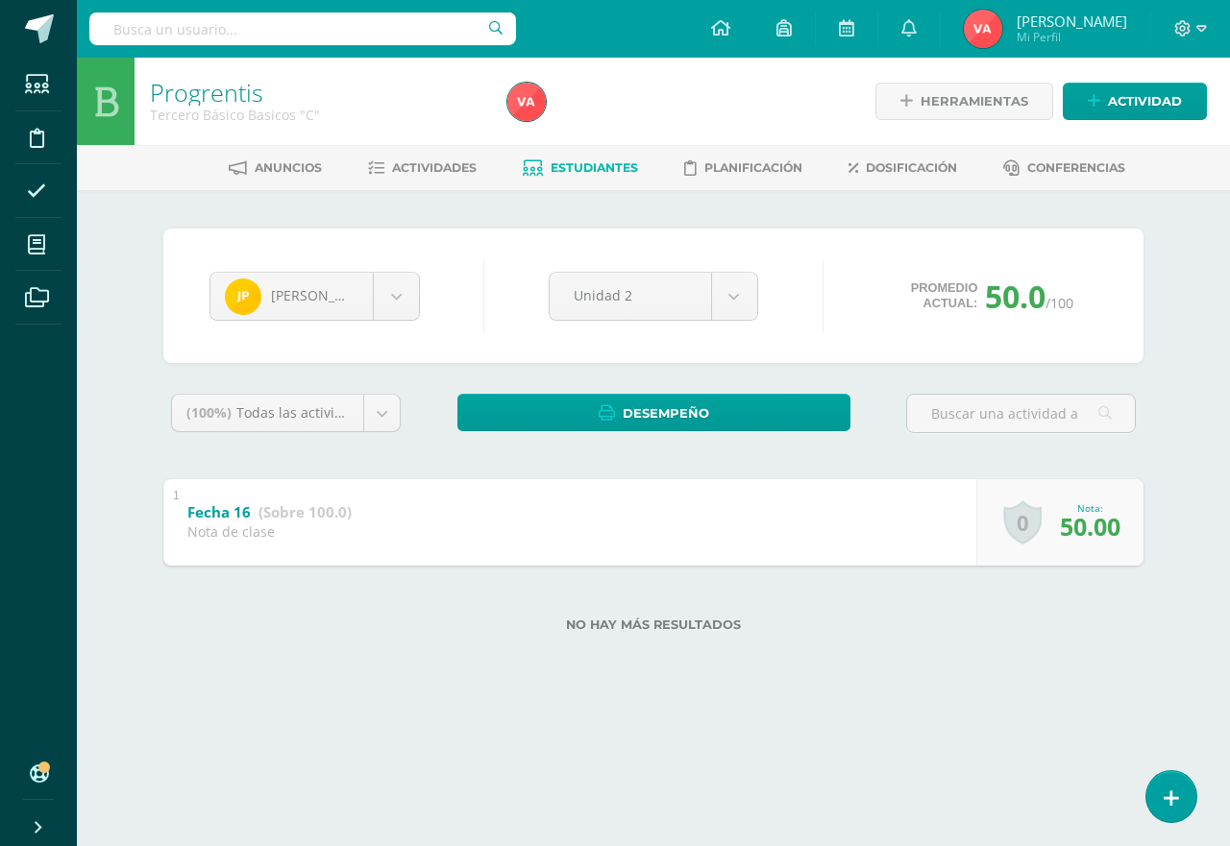
click at [982, 644] on div "No hay más resultados" at bounding box center [653, 610] width 980 height 89
click at [469, 187] on div "Anuncios Actividades Estudiantes Planificación Dosificación Conferencias" at bounding box center [676, 167] width 1199 height 45
click at [394, 284] on body "Estudiantes Disciplina Asistencia Mis cursos Archivos Soporte Ayuda Reportar un…" at bounding box center [615, 347] width 1230 height 694
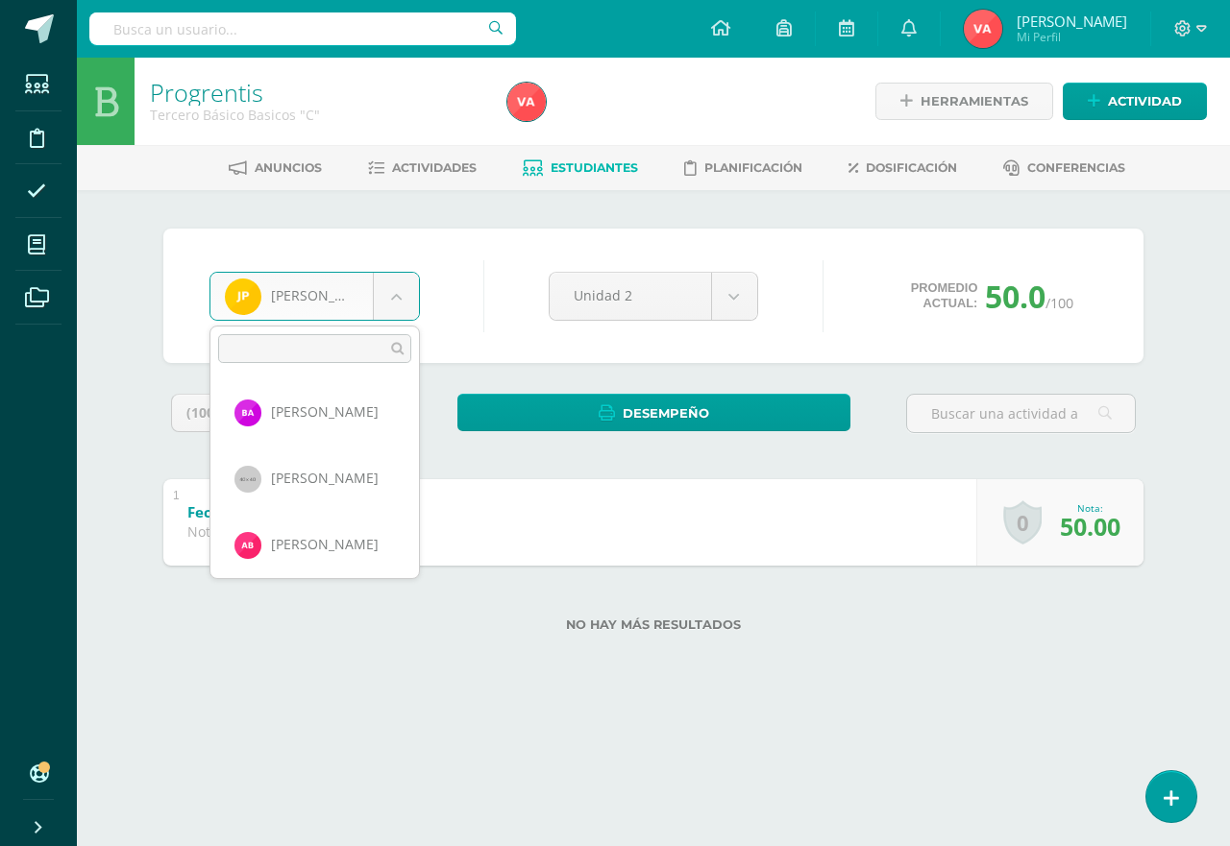
scroll to position [1060, 0]
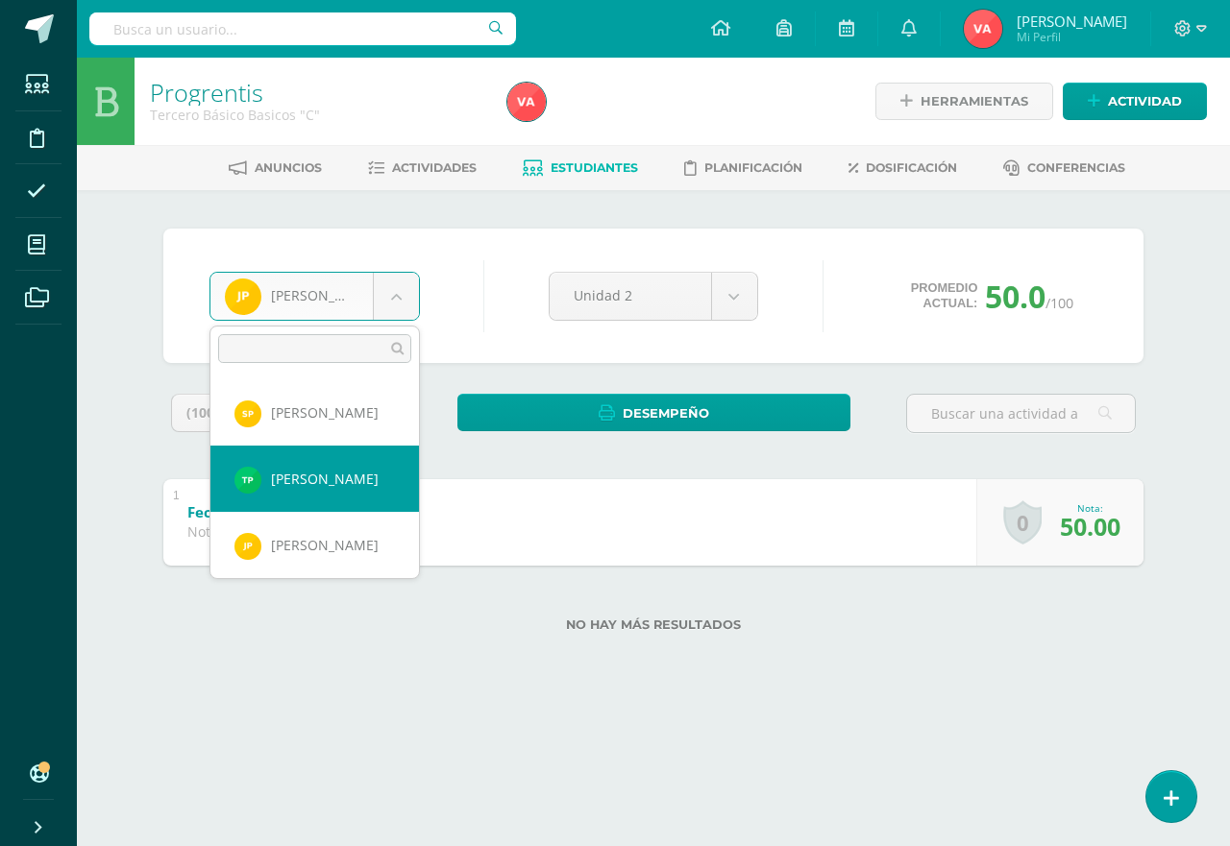
select select "2389"
click at [337, 490] on div "Fecha 16 (Sobre 100.0) Nota de clase" at bounding box center [269, 519] width 212 height 81
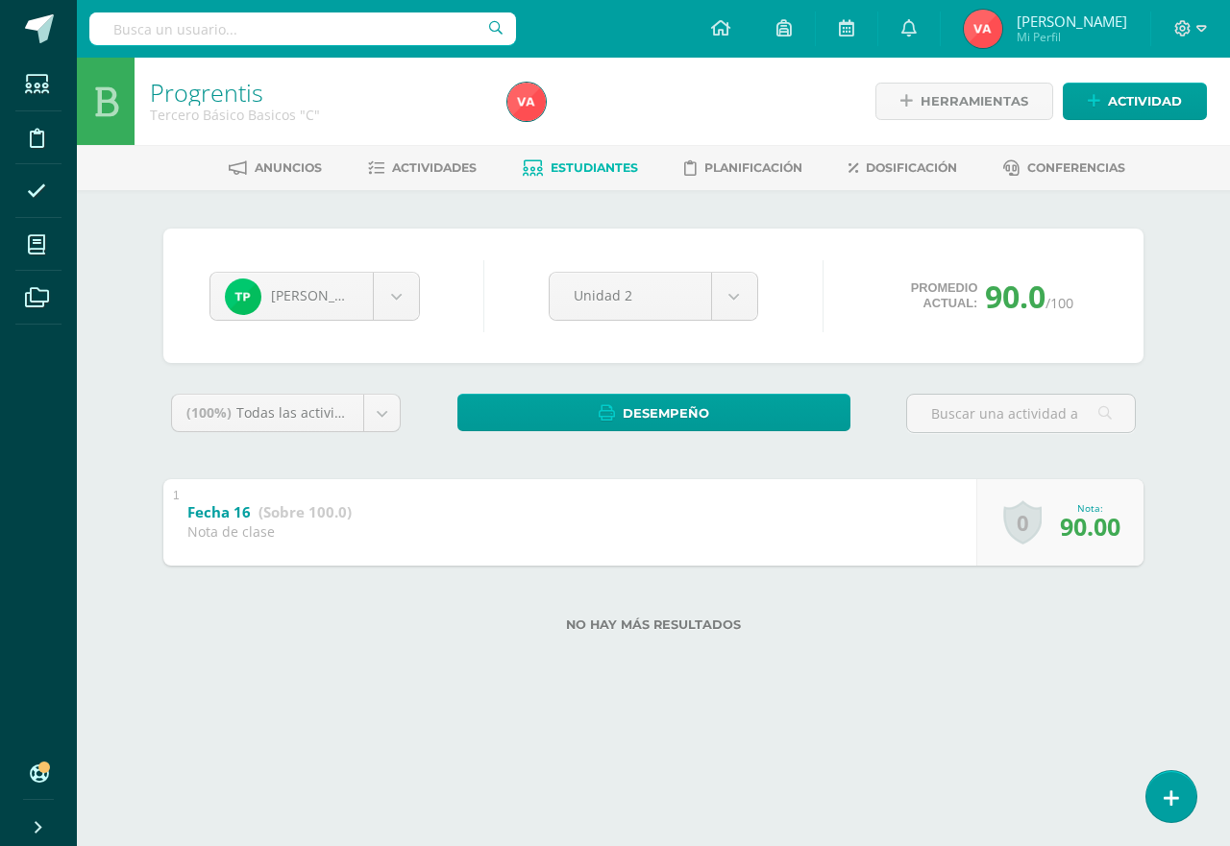
click at [393, 300] on body "Estudiantes Disciplina Asistencia Mis cursos Archivos Soporte Ayuda Reportar un…" at bounding box center [615, 347] width 1230 height 694
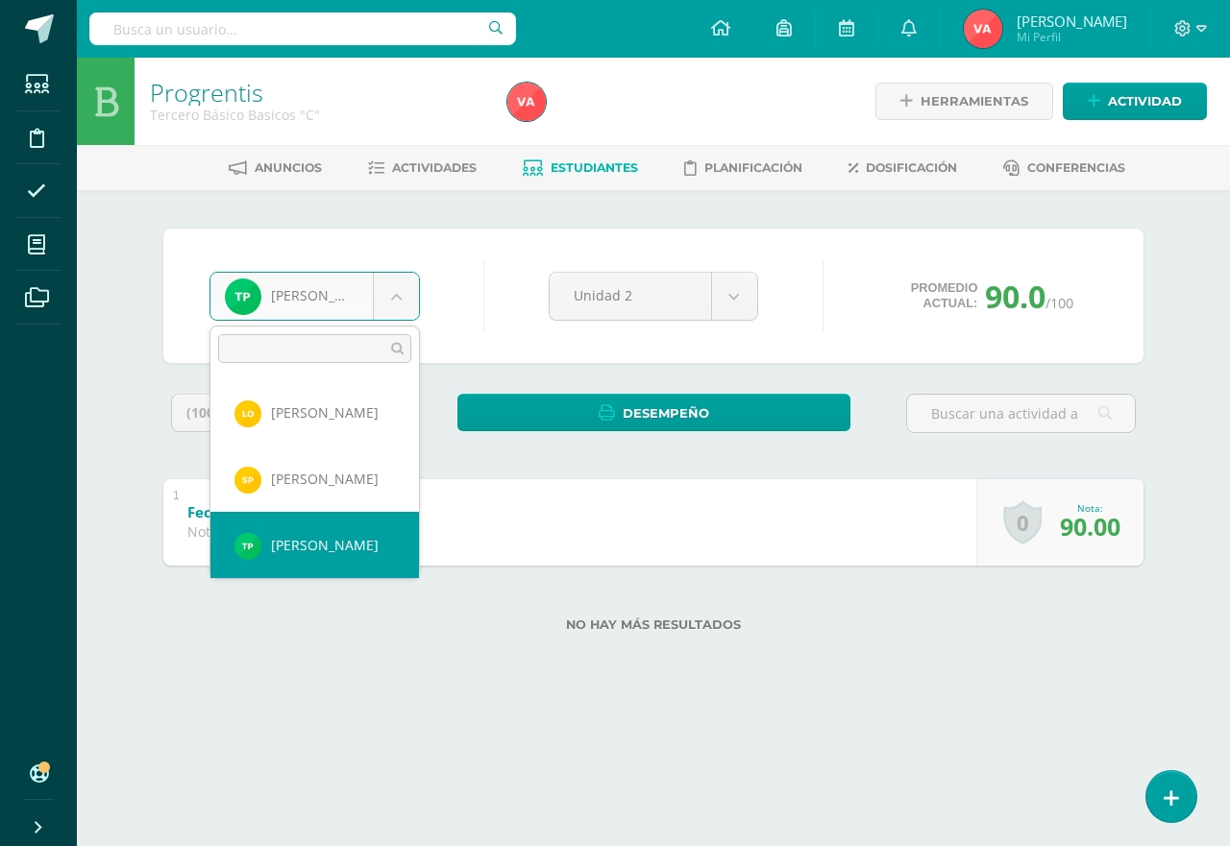
scroll to position [1089, 0]
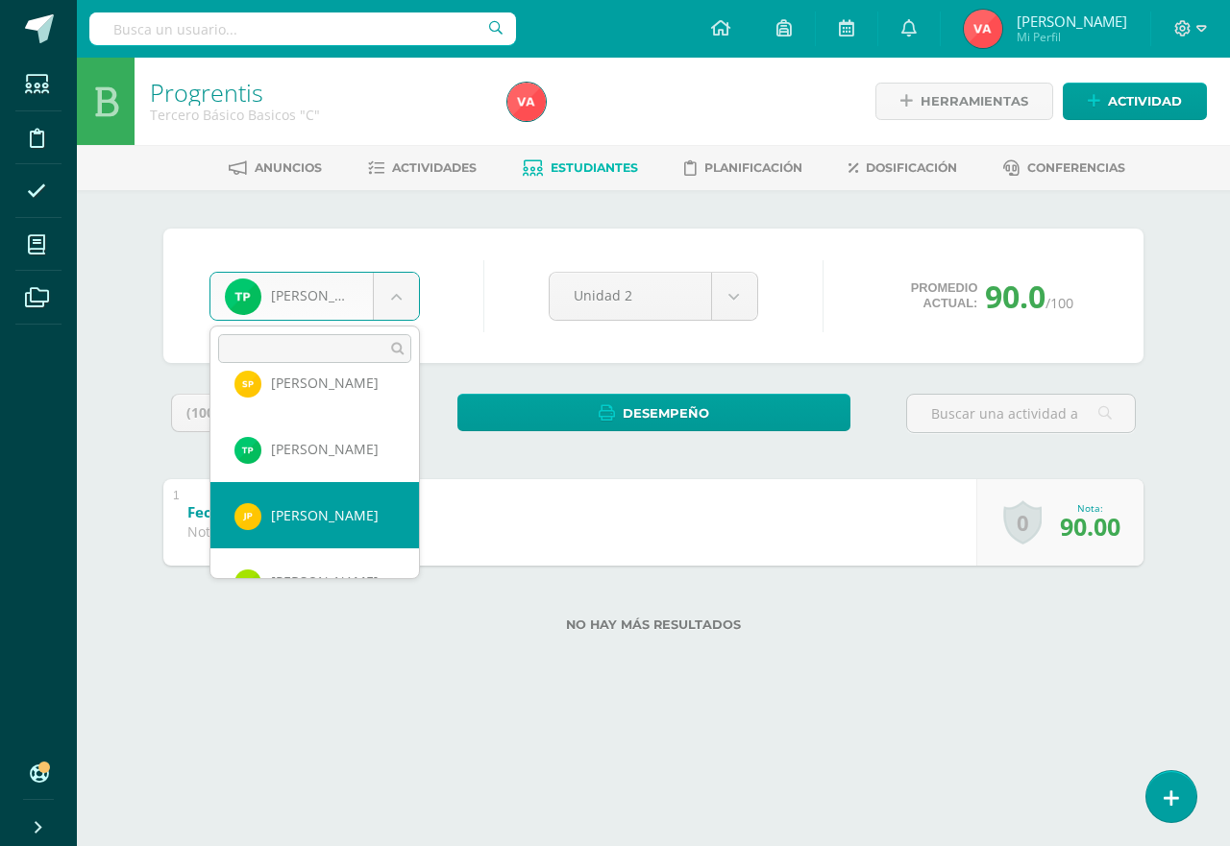
select select "2390"
